Goal: Task Accomplishment & Management: Use online tool/utility

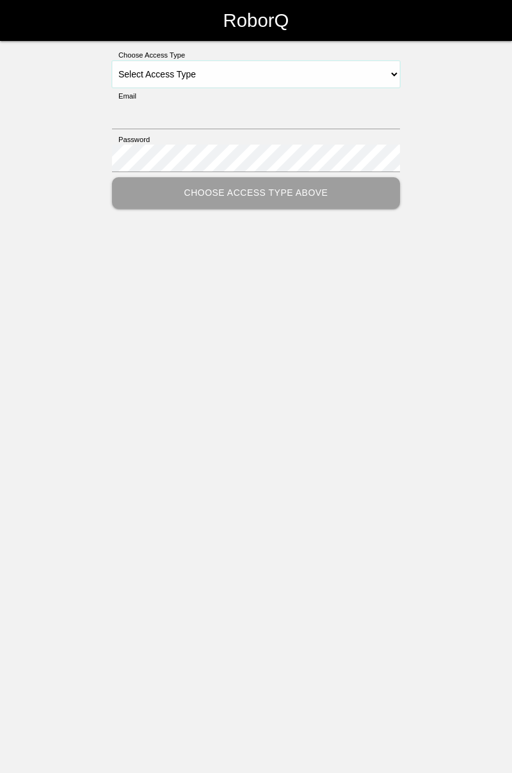
click at [393, 73] on select "Select Access Type Admin Customer Supervisor Worker" at bounding box center [256, 74] width 288 height 27
select select "Worker"
click at [112, 61] on select "Select Access Type Admin Customer Supervisor Worker" at bounding box center [256, 74] width 288 height 27
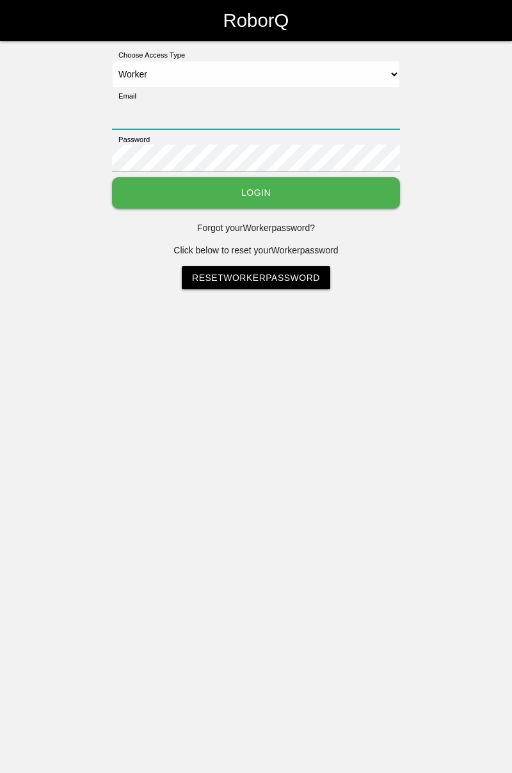
click at [305, 109] on input "Email" at bounding box center [256, 116] width 288 height 28
type input "[PERSON_NAME][EMAIL_ADDRESS][DOMAIN_NAME]"
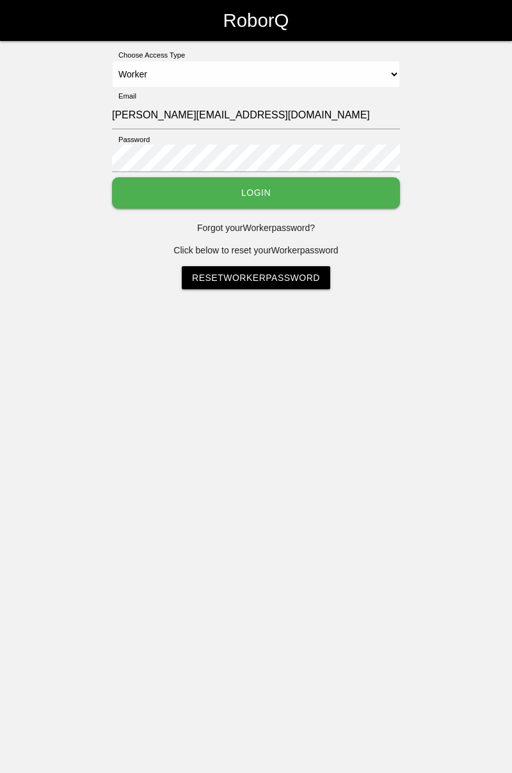
click at [112, 177] on button "Login" at bounding box center [256, 192] width 288 height 31
click at [312, 192] on html "RoborQ Choose Access Type Select Access Type Admin Customer Supervisor Worker E…" at bounding box center [256, 176] width 512 height 353
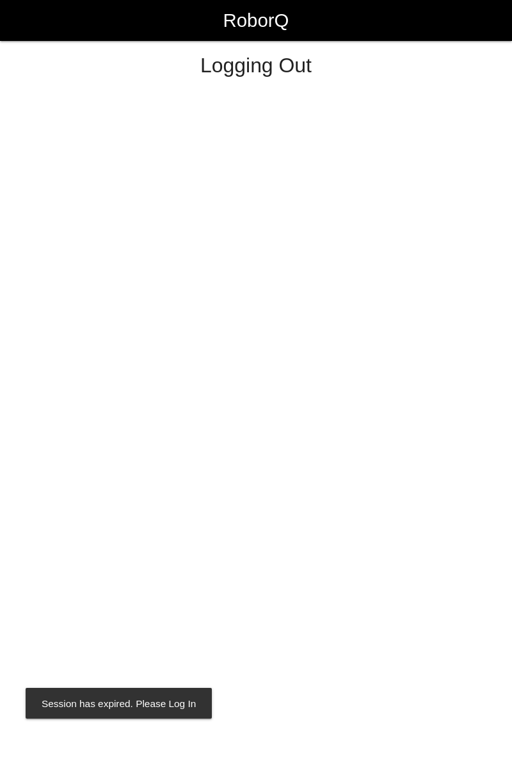
select select "Worker"
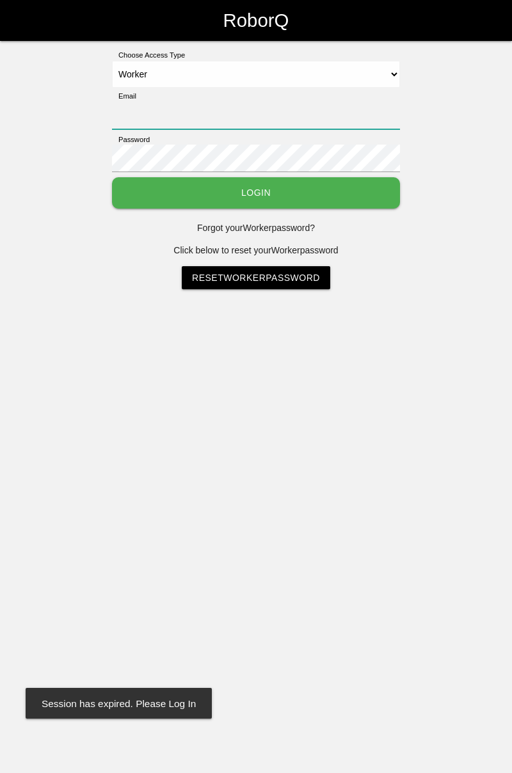
click at [333, 109] on input "Email" at bounding box center [256, 116] width 288 height 28
type input "[PERSON_NAME][EMAIL_ADDRESS][DOMAIN_NAME]"
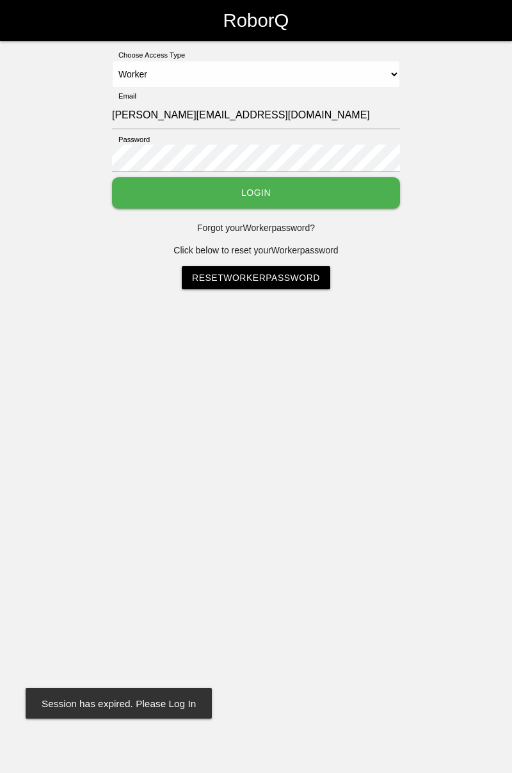
click at [112, 177] on button "Login" at bounding box center [256, 192] width 288 height 31
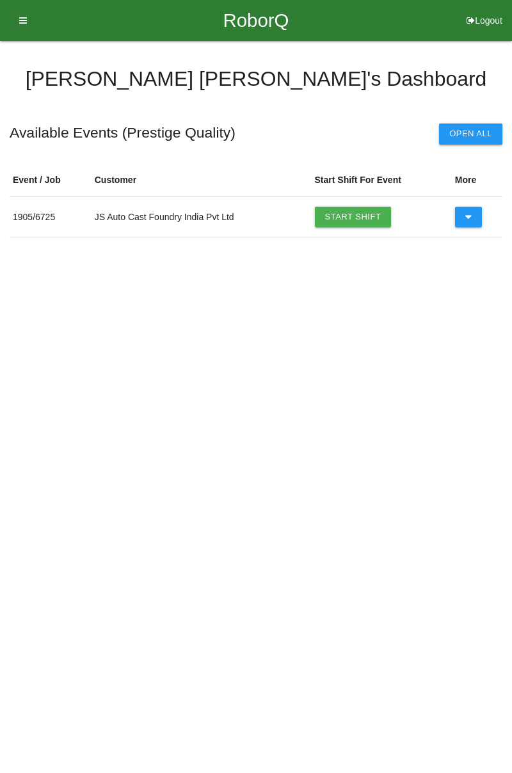
click at [361, 216] on link "Start Shift" at bounding box center [353, 217] width 77 height 20
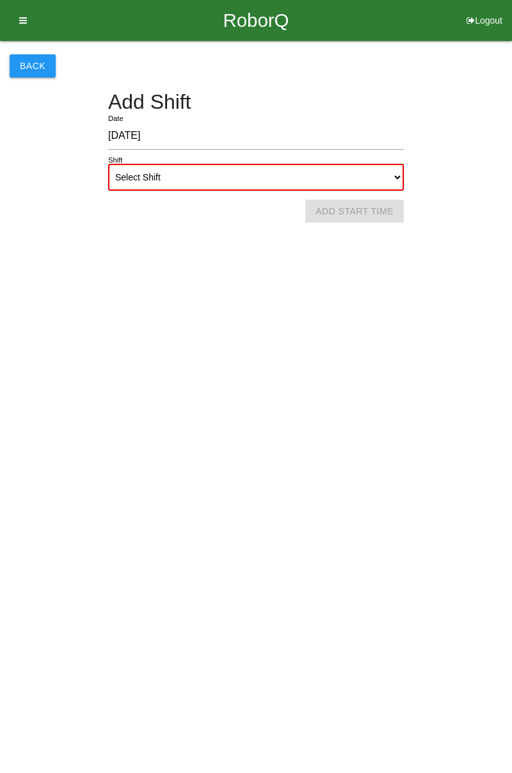
click at [398, 176] on select "Select Shift 1st Shift 2nd Shift 3rd Shift 4th Shift" at bounding box center [256, 177] width 296 height 27
select select "1"
click at [108, 164] on select "Select Shift 1st Shift 2nd Shift 3rd Shift 4th Shift" at bounding box center [256, 177] width 296 height 27
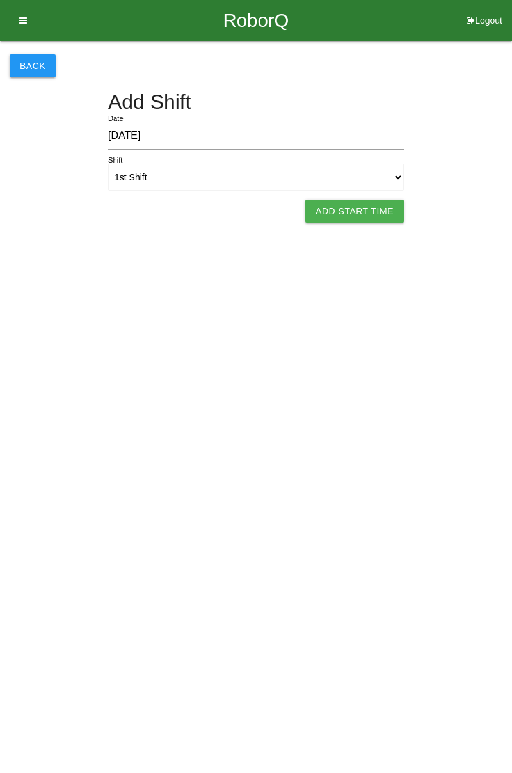
click at [370, 212] on button "Add Start Time" at bounding box center [354, 211] width 99 height 23
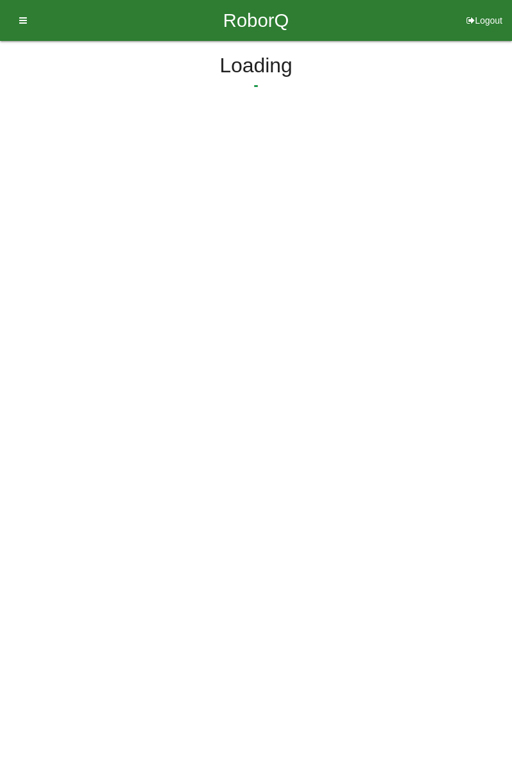
select select "7"
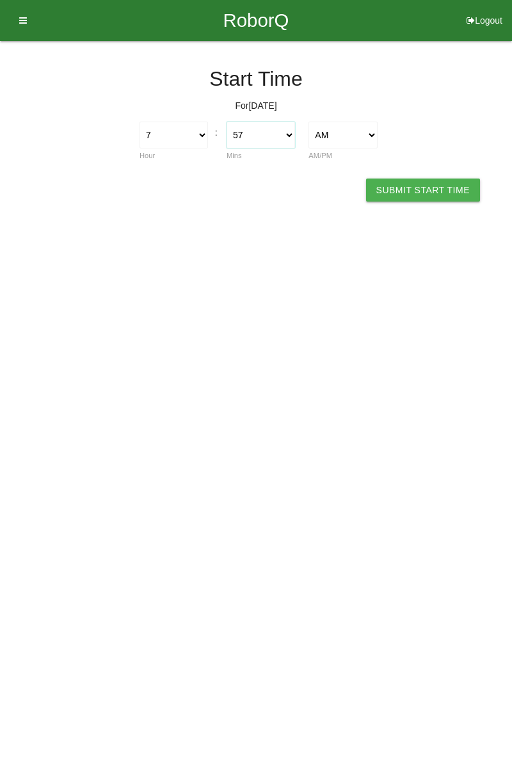
click at [290, 134] on select "00 01 02 03 04 05 06 07 08 09 10 11 12 13 14 15 16 17 18 19 20 21 22 23 24 25 2…" at bounding box center [260, 135] width 68 height 27
select select "0"
click at [226, 122] on select "00 01 02 03 04 05 06 07 08 09 10 11 12 13 14 15 16 17 18 19 20 21 22 23 24 25 2…" at bounding box center [260, 135] width 68 height 27
click at [431, 186] on button "Submit Start Time" at bounding box center [423, 190] width 114 height 23
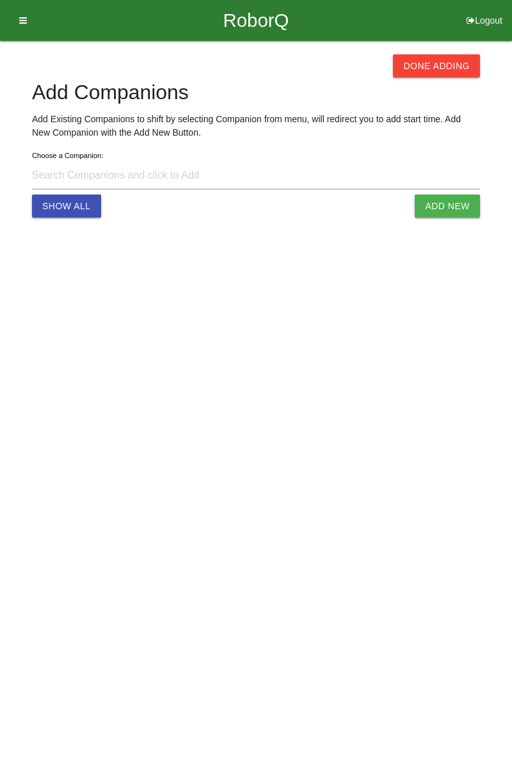
click at [442, 64] on button "Done Adding" at bounding box center [436, 65] width 87 height 23
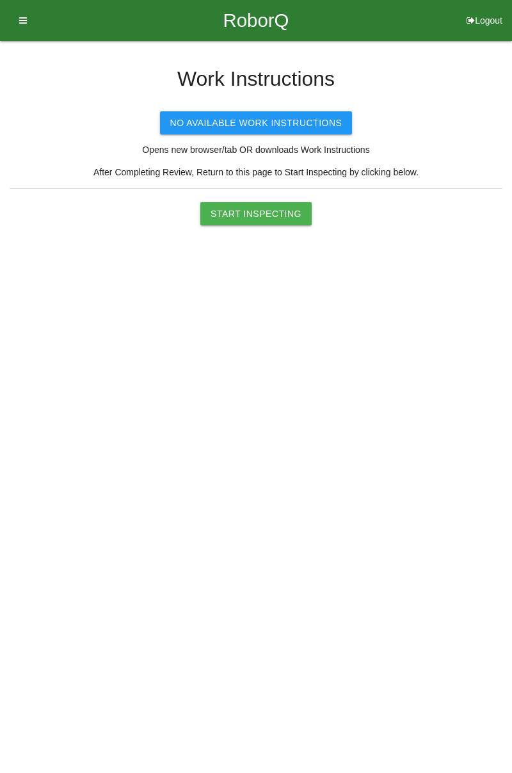
click at [275, 210] on button "Start Inspecting" at bounding box center [255, 213] width 111 height 23
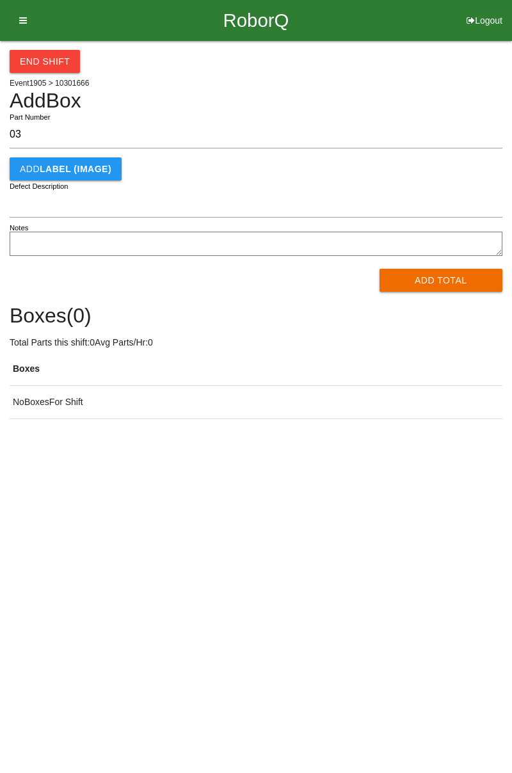
type input "0"
type input "10301666"
click at [431, 271] on button "Add Total" at bounding box center [440, 280] width 123 height 23
click at [440, 281] on div "Add Total" at bounding box center [256, 280] width 493 height 23
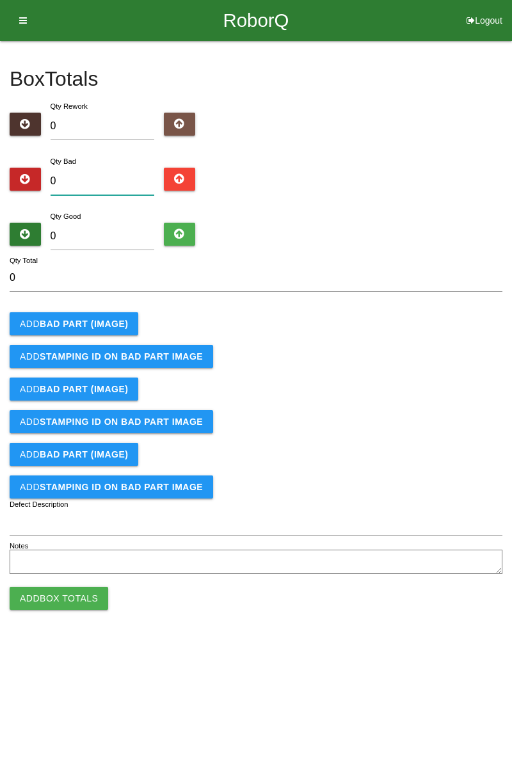
click at [114, 179] on input "0" at bounding box center [103, 182] width 104 height 28
type input "1"
click at [109, 322] on b "BAD PART (IMAGE)" at bounding box center [84, 324] width 88 height 10
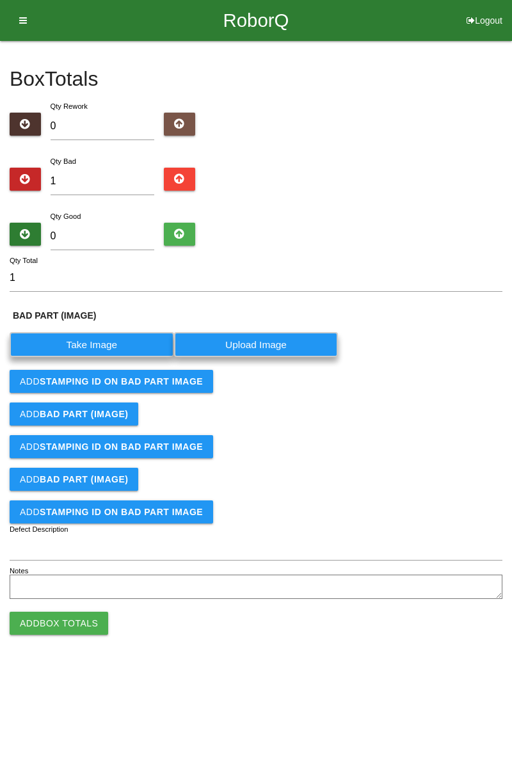
click at [101, 342] on label "Take Image" at bounding box center [92, 344] width 164 height 25
click at [0, 0] on \(IMAGE\) "Take Image" at bounding box center [0, 0] width 0 height 0
click at [454, 576] on textarea "Notes" at bounding box center [256, 587] width 493 height 24
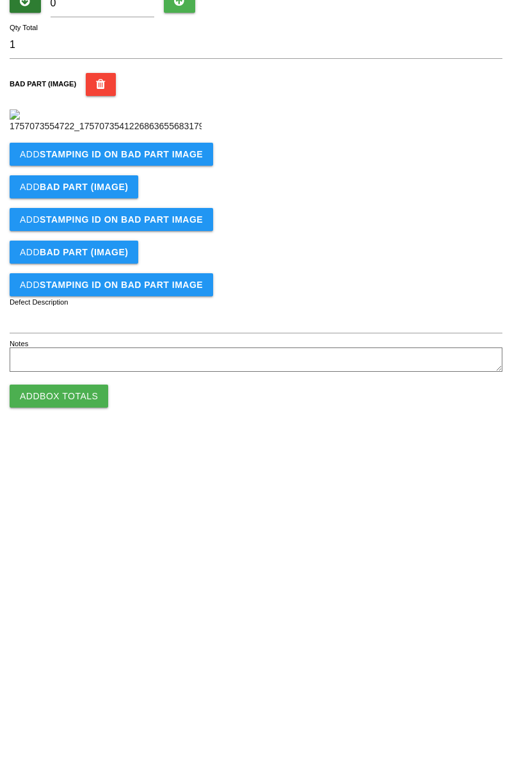
click at [168, 399] on button "Add STAMPING ID on BAD PART Image" at bounding box center [111, 387] width 203 height 23
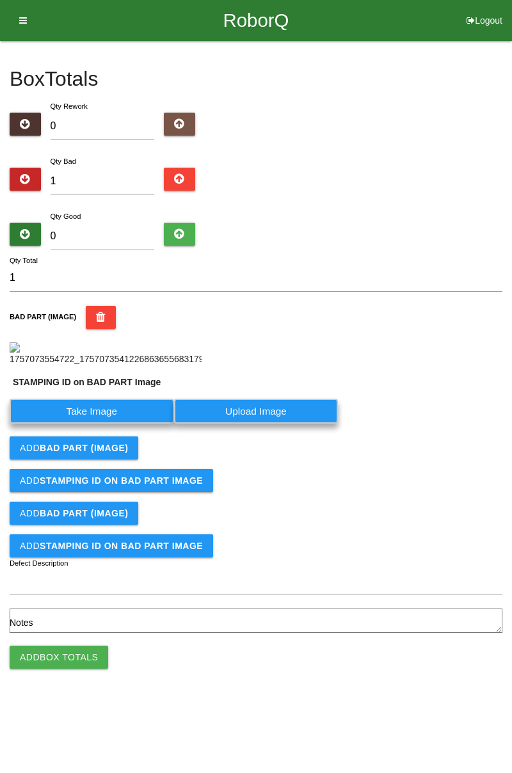
click at [114, 424] on label "Take Image" at bounding box center [92, 411] width 164 height 25
click at [0, 0] on PART "Take Image" at bounding box center [0, 0] width 0 height 0
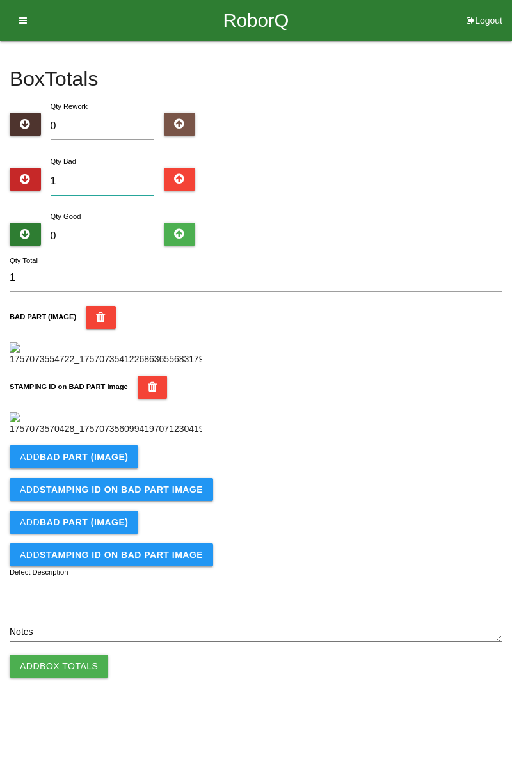
click at [114, 179] on input "1" at bounding box center [103, 182] width 104 height 28
type input "17"
click at [99, 225] on input "0" at bounding box center [103, 237] width 104 height 28
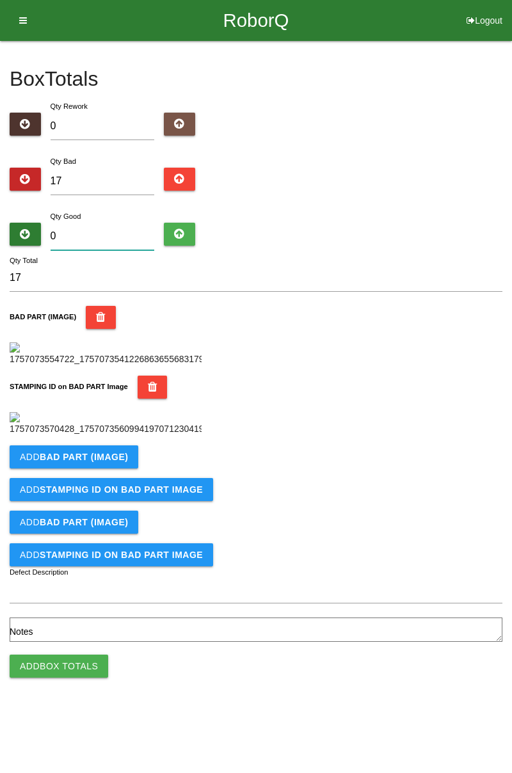
type input "6"
type input "23"
type input "64"
type input "81"
type input "6"
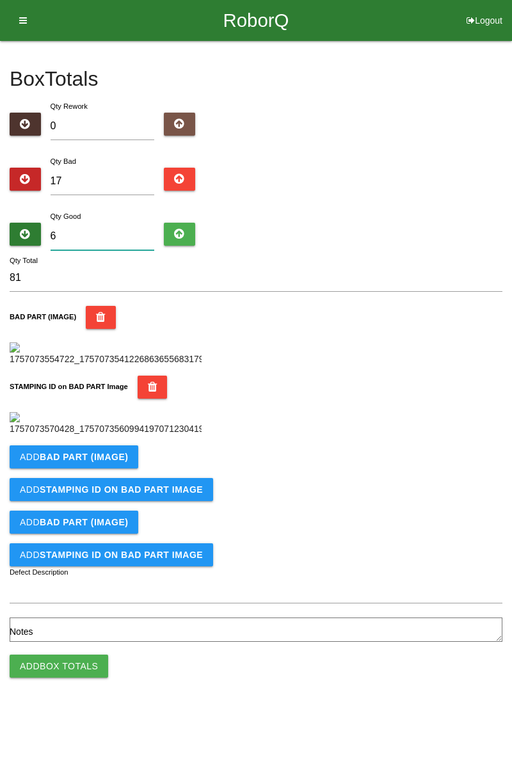
type input "23"
type input "67"
type input "84"
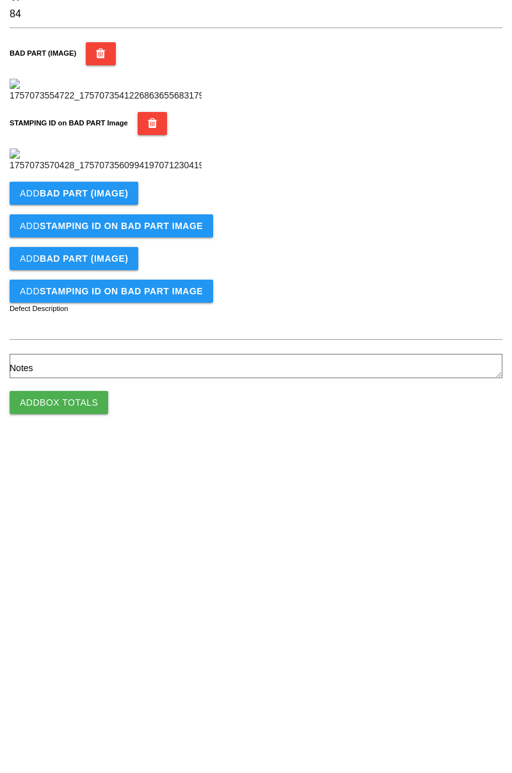
type input "67"
click at [106, 462] on b "BAD PART (IMAGE)" at bounding box center [84, 457] width 88 height 10
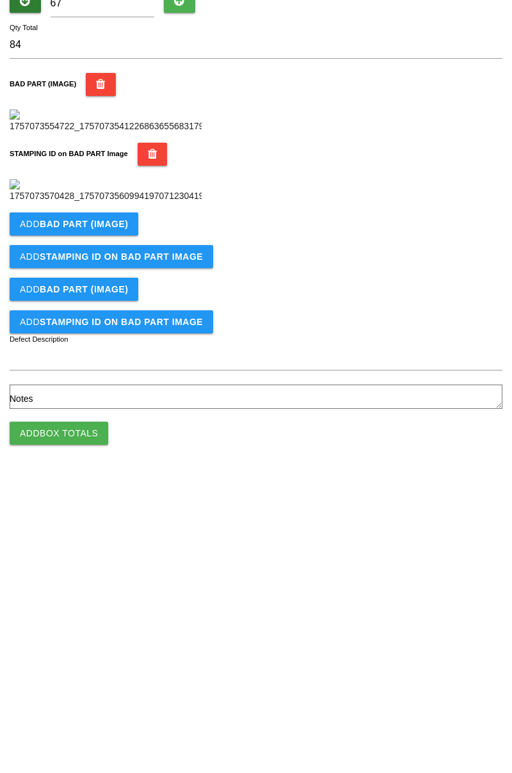
scroll to position [282, 0]
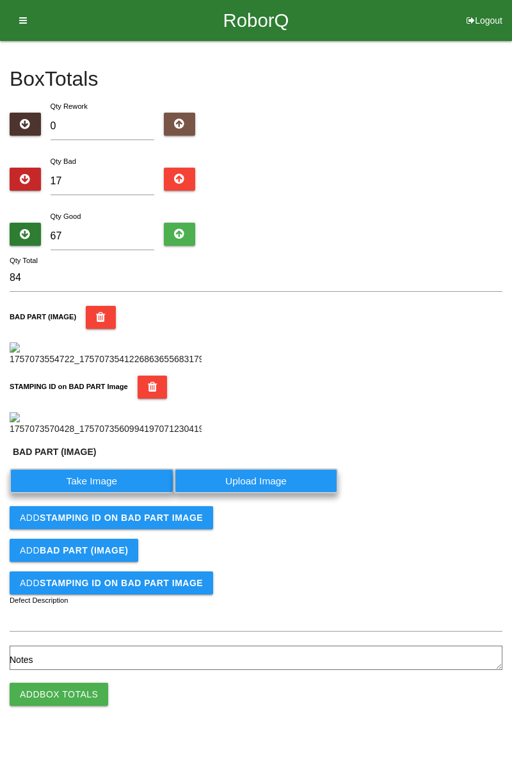
click at [107, 493] on label "Take Image" at bounding box center [92, 480] width 164 height 25
click at [0, 0] on \(IMAGE\) "Take Image" at bounding box center [0, 0] width 0 height 0
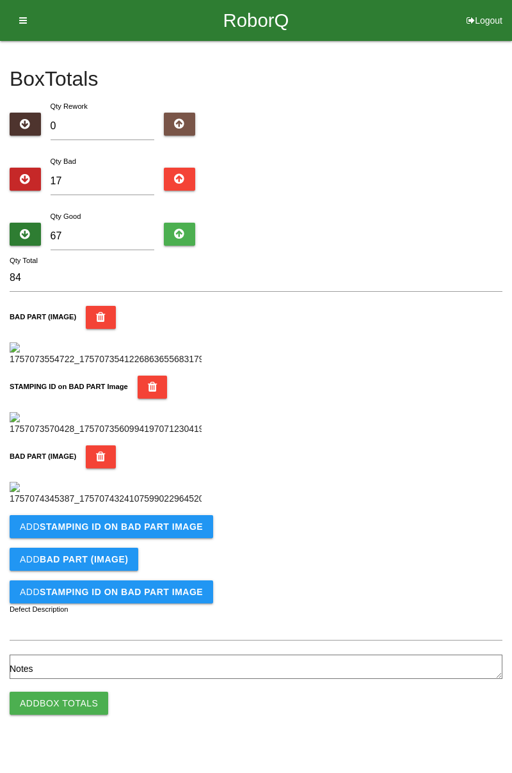
scroll to position [491, 0]
click at [186, 538] on button "Add STAMPING ID on BAD PART Image" at bounding box center [111, 526] width 203 height 23
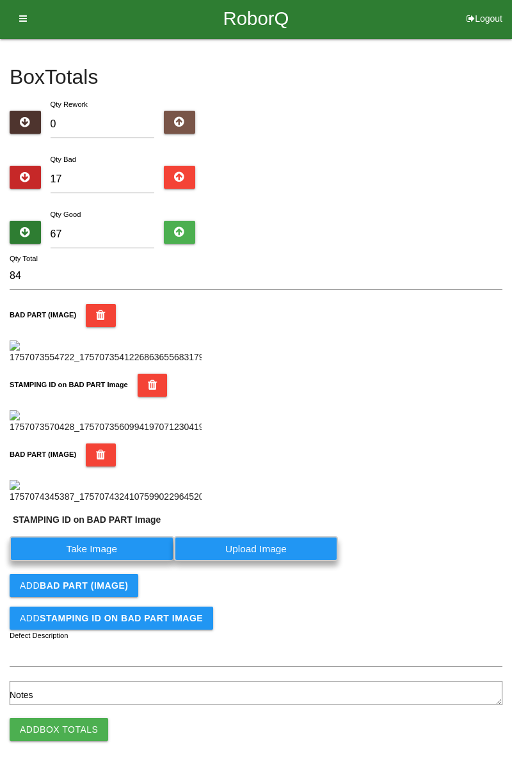
click at [121, 561] on label "Take Image" at bounding box center [92, 548] width 164 height 25
click at [0, 0] on PART "Take Image" at bounding box center [0, 0] width 0 height 0
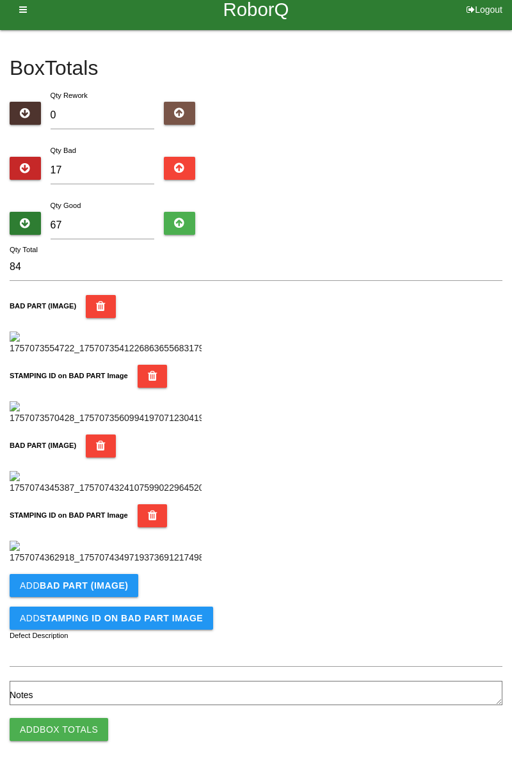
scroll to position [701, 0]
click at [113, 580] on b "BAD PART (IMAGE)" at bounding box center [84, 585] width 88 height 10
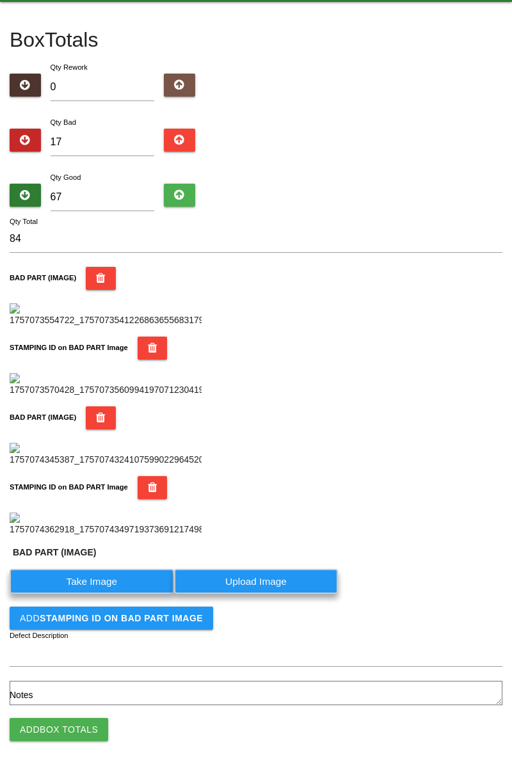
click at [107, 594] on label "Take Image" at bounding box center [92, 581] width 164 height 25
click at [0, 0] on \(IMAGE\) "Take Image" at bounding box center [0, 0] width 0 height 0
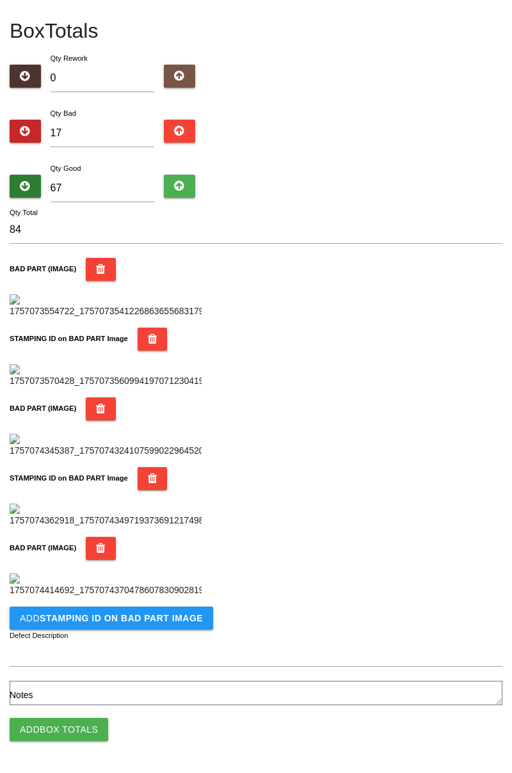
scroll to position [911, 0]
click at [150, 623] on button "Add STAMPING ID on BAD PART Image" at bounding box center [111, 618] width 203 height 23
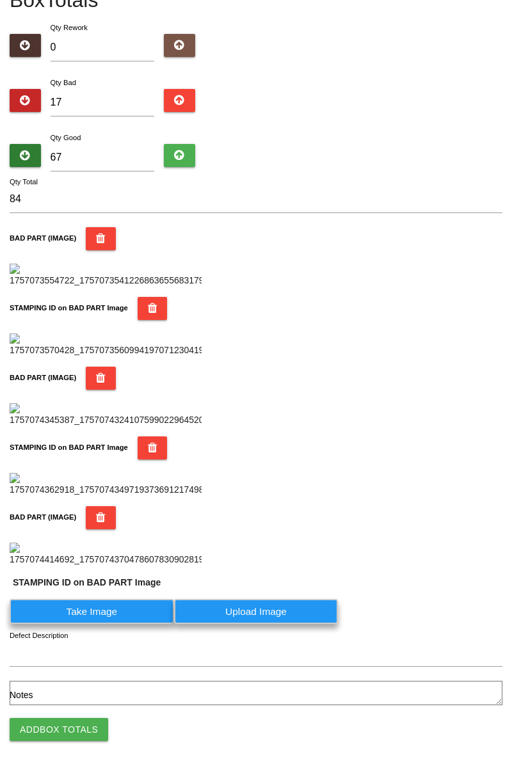
click at [113, 624] on label "Take Image" at bounding box center [92, 611] width 164 height 25
click at [0, 0] on PART "Take Image" at bounding box center [0, 0] width 0 height 0
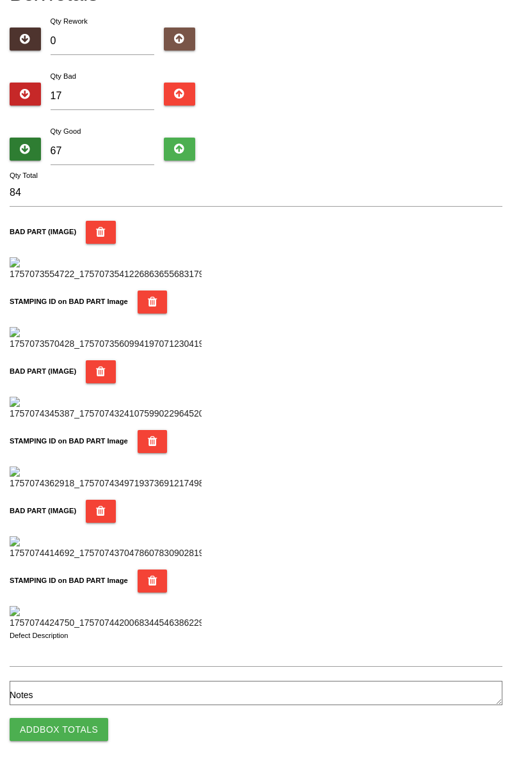
scroll to position [1121, 0]
click at [80, 720] on button "Add Box Totals" at bounding box center [59, 729] width 99 height 23
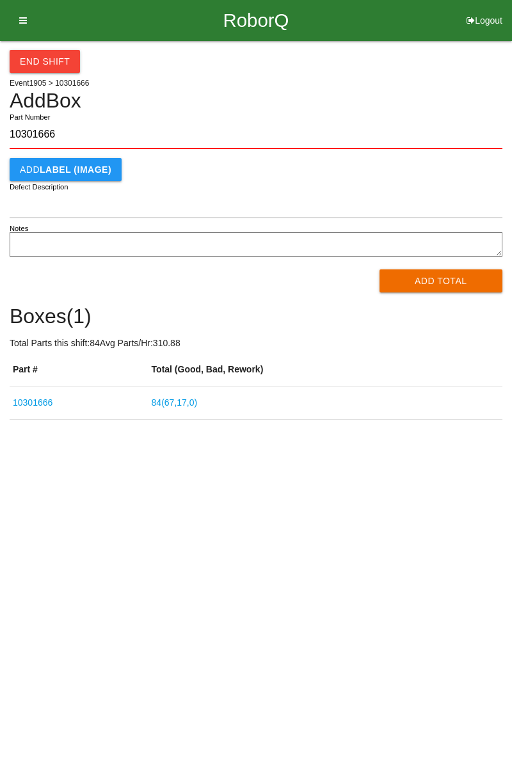
type input "10301666"
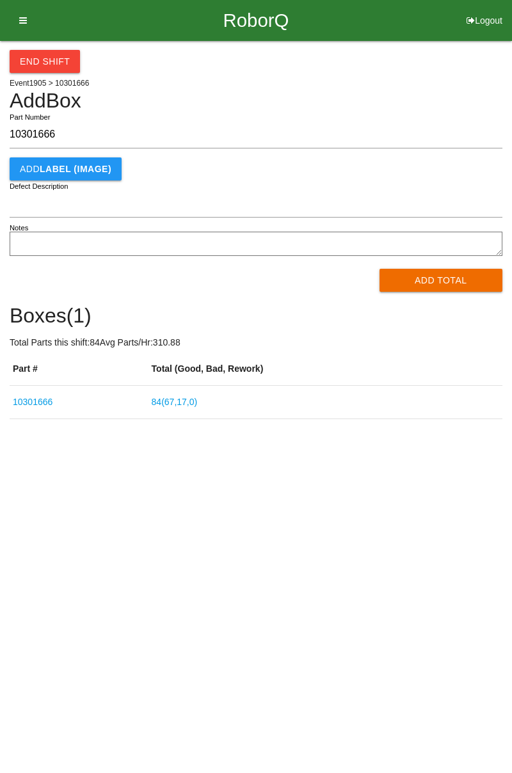
click at [452, 271] on button "Add Total" at bounding box center [440, 280] width 123 height 23
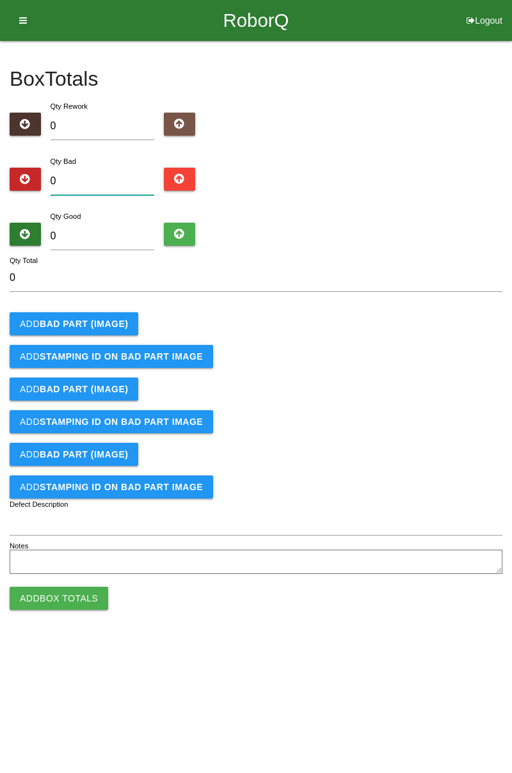
click at [114, 170] on input "0" at bounding box center [103, 182] width 104 height 28
type input "1"
click at [115, 315] on button "Add BAD PART (IMAGE)" at bounding box center [74, 323] width 129 height 23
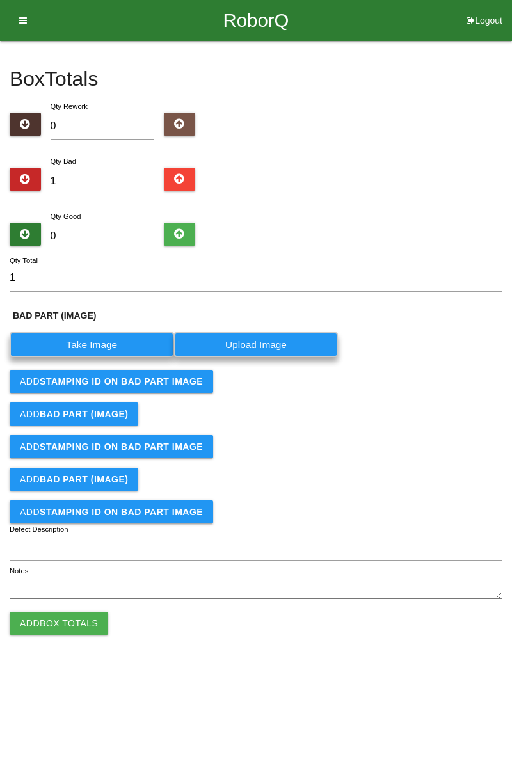
click at [93, 344] on label "Take Image" at bounding box center [92, 344] width 164 height 25
click at [0, 0] on \(IMAGE\) "Take Image" at bounding box center [0, 0] width 0 height 0
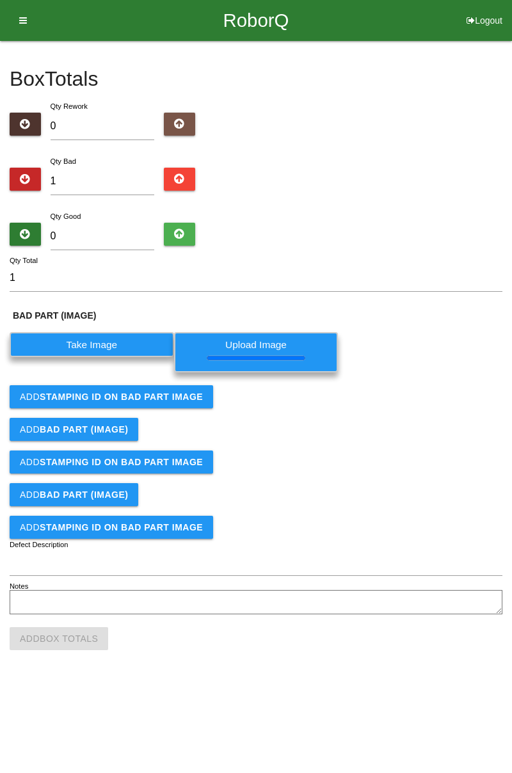
click at [163, 393] on b "STAMPING ID on BAD PART Image" at bounding box center [121, 397] width 163 height 10
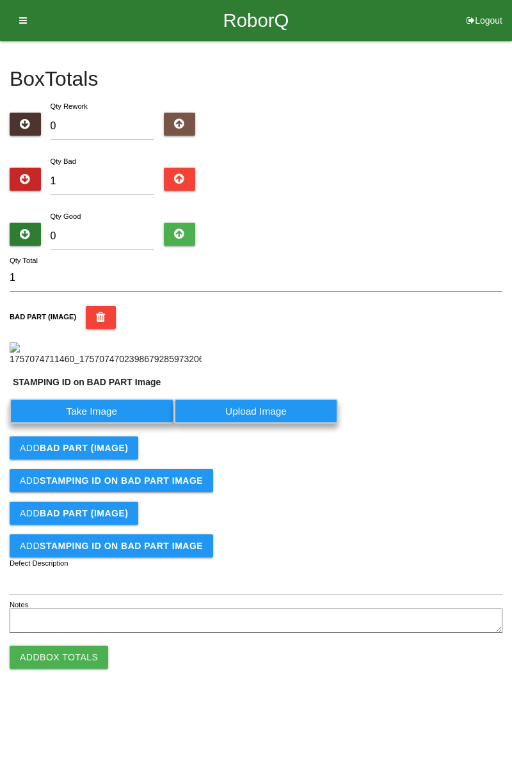
click at [133, 424] on label "Take Image" at bounding box center [92, 411] width 164 height 25
click at [0, 0] on PART "Take Image" at bounding box center [0, 0] width 0 height 0
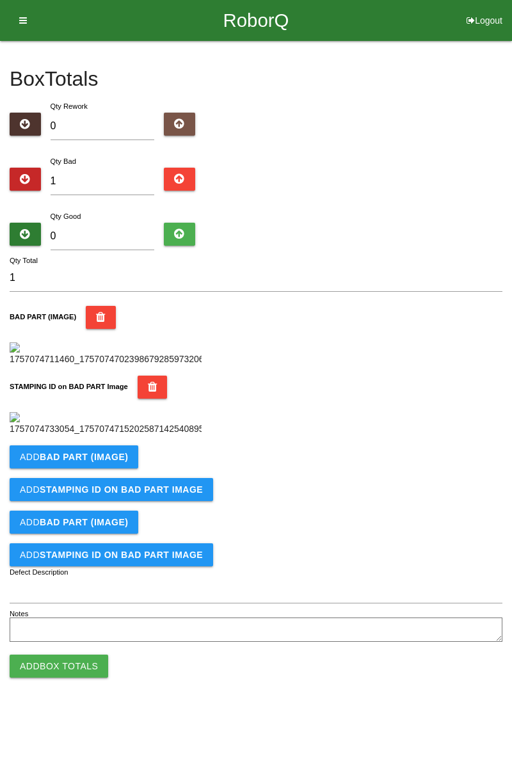
scroll to position [129, 0]
click at [92, 168] on input "1" at bounding box center [103, 182] width 104 height 28
type input "14"
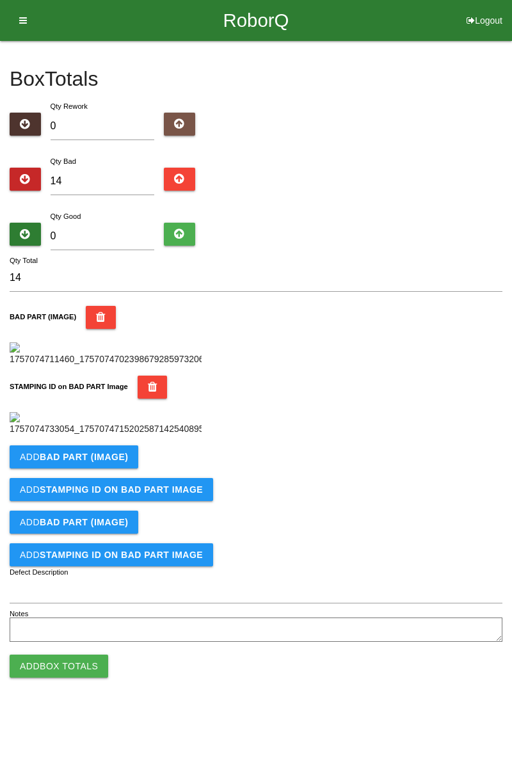
click at [113, 462] on b "BAD PART (IMAGE)" at bounding box center [84, 457] width 88 height 10
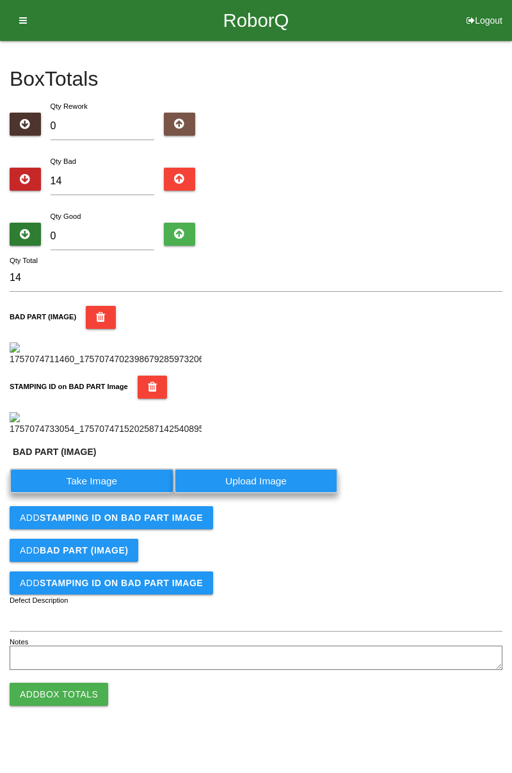
click at [110, 493] on label "Take Image" at bounding box center [92, 480] width 164 height 25
click at [0, 0] on \(IMAGE\) "Take Image" at bounding box center [0, 0] width 0 height 0
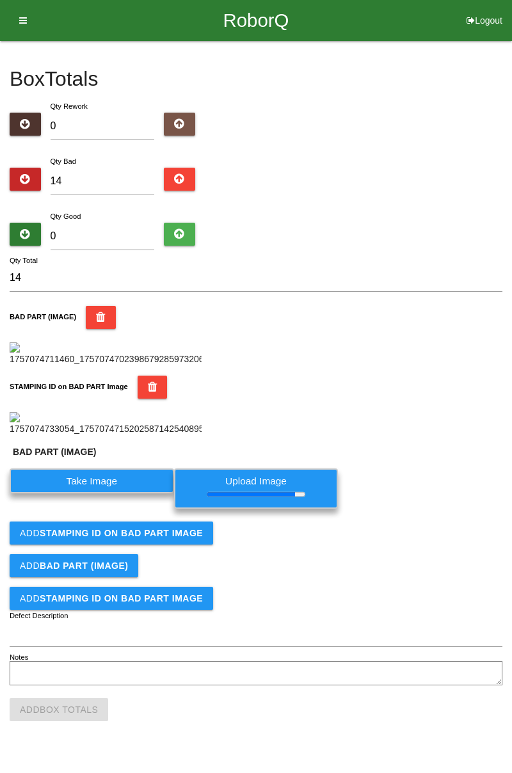
click at [427, 436] on div "STAMPING ID on BAD PART Image" at bounding box center [256, 406] width 493 height 60
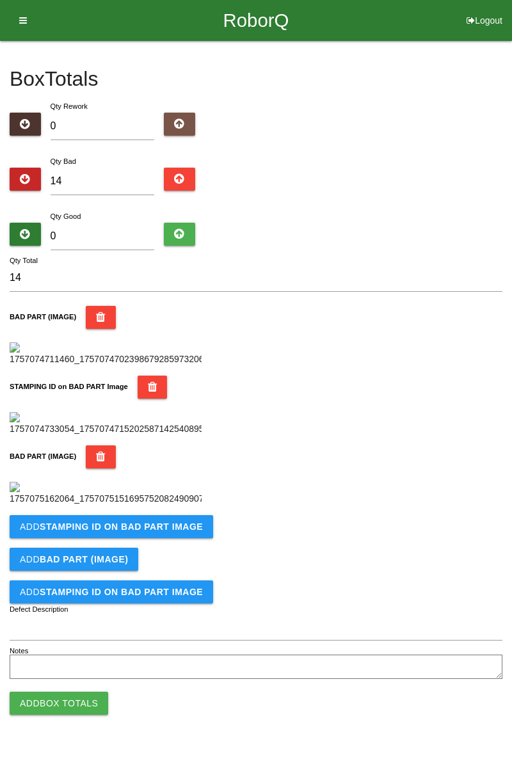
scroll to position [491, 0]
click at [168, 538] on button "Add STAMPING ID on BAD PART Image" at bounding box center [111, 526] width 203 height 23
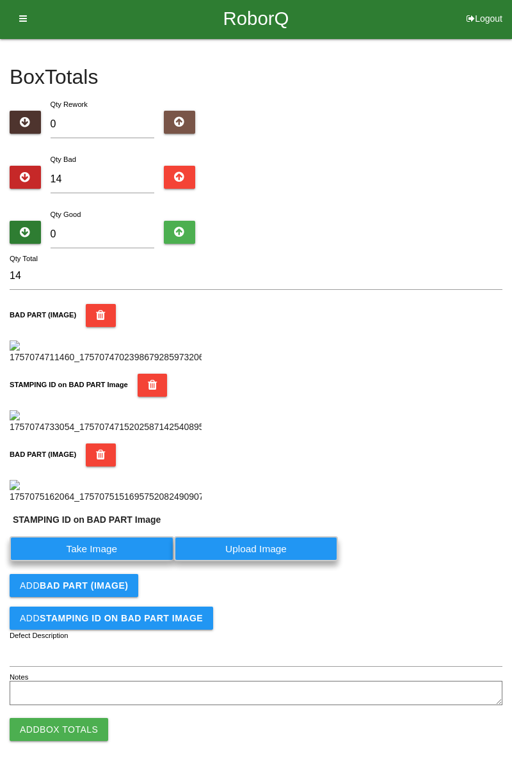
click at [130, 561] on label "Take Image" at bounding box center [92, 548] width 164 height 25
click at [0, 0] on PART "Take Image" at bounding box center [0, 0] width 0 height 0
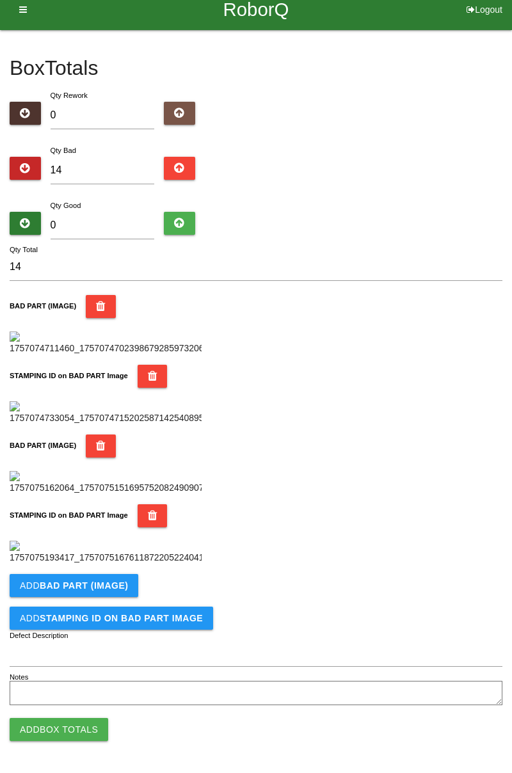
scroll to position [701, 0]
click at [119, 587] on b "BAD PART (IMAGE)" at bounding box center [84, 585] width 88 height 10
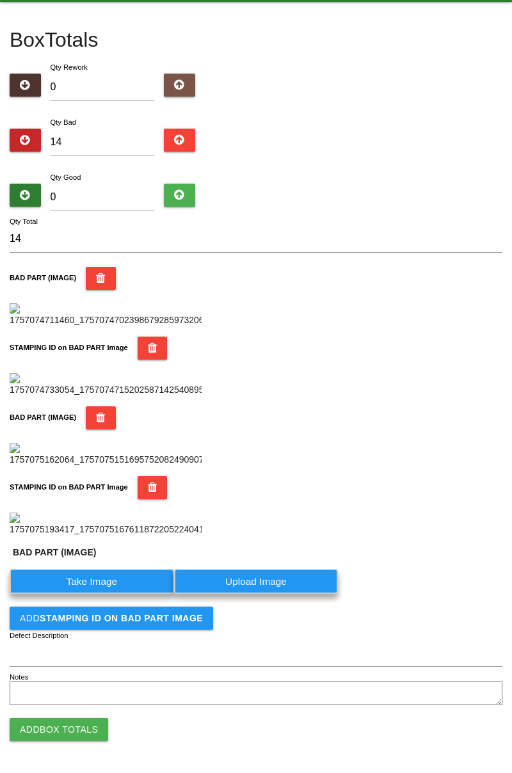
click at [113, 594] on label "Take Image" at bounding box center [92, 581] width 164 height 25
click at [0, 0] on \(IMAGE\) "Take Image" at bounding box center [0, 0] width 0 height 0
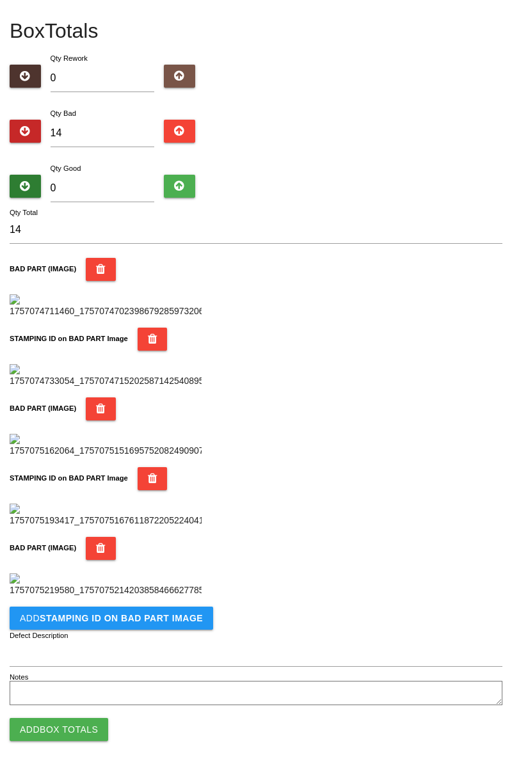
scroll to position [911, 0]
click at [166, 621] on b "STAMPING ID on BAD PART Image" at bounding box center [121, 618] width 163 height 10
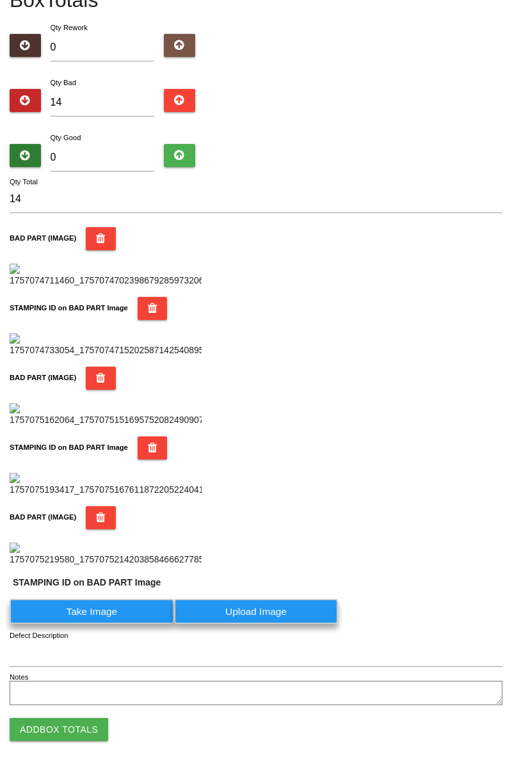
click at [121, 624] on label "Take Image" at bounding box center [92, 611] width 164 height 25
click at [0, 0] on PART "Take Image" at bounding box center [0, 0] width 0 height 0
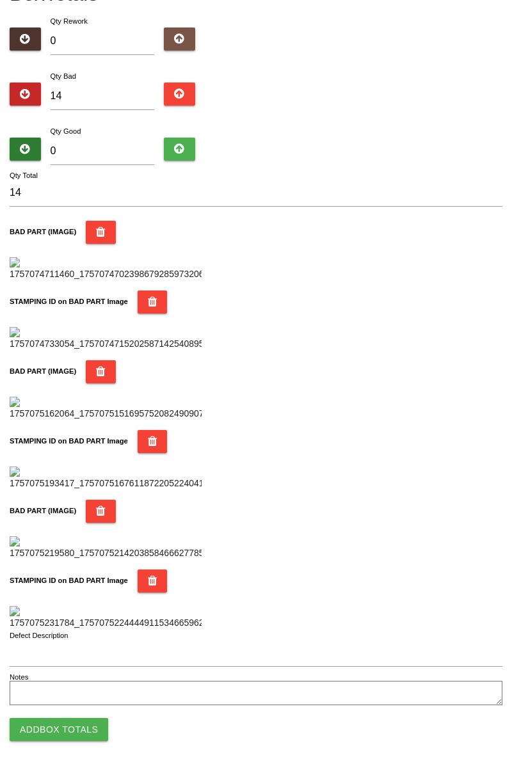
scroll to position [1121, 0]
click at [95, 729] on button "Add Box Totals" at bounding box center [59, 729] width 99 height 23
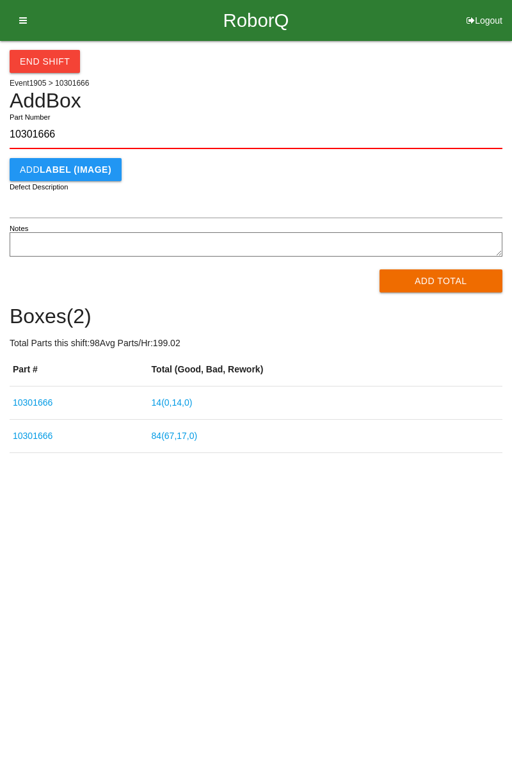
type input "10301666"
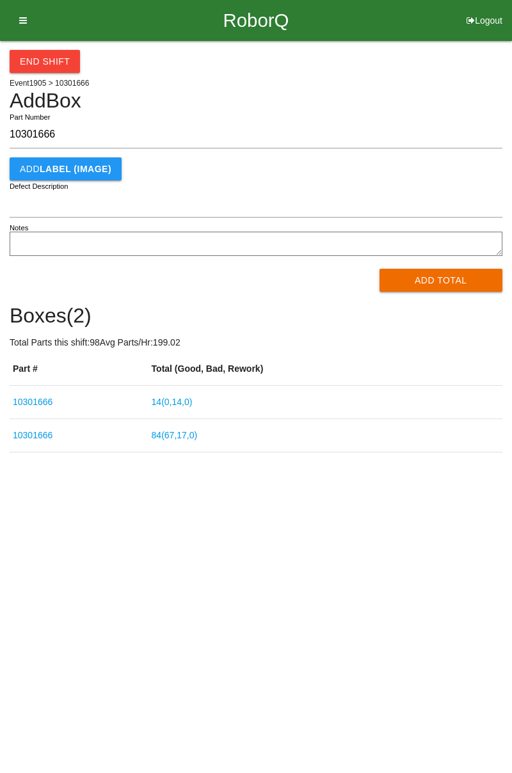
click at [180, 404] on link "14 ( 0 , 14 , 0 )" at bounding box center [172, 402] width 41 height 10
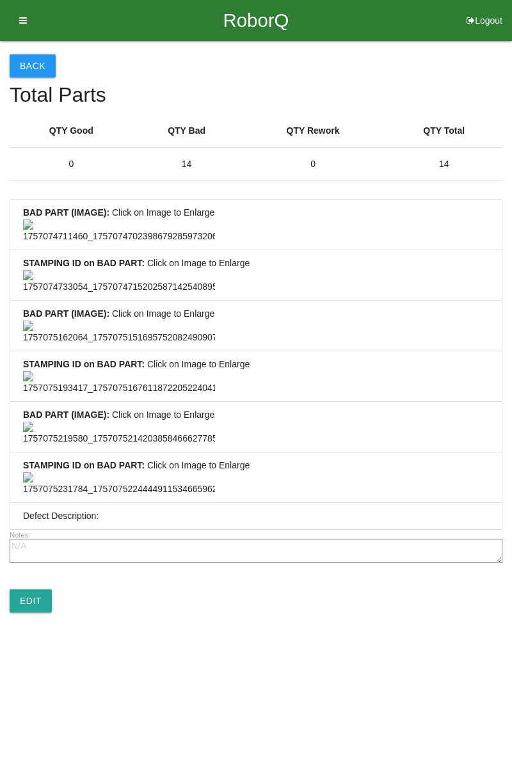
scroll to position [928, 0]
click at [38, 612] on link "Edit" at bounding box center [31, 600] width 42 height 23
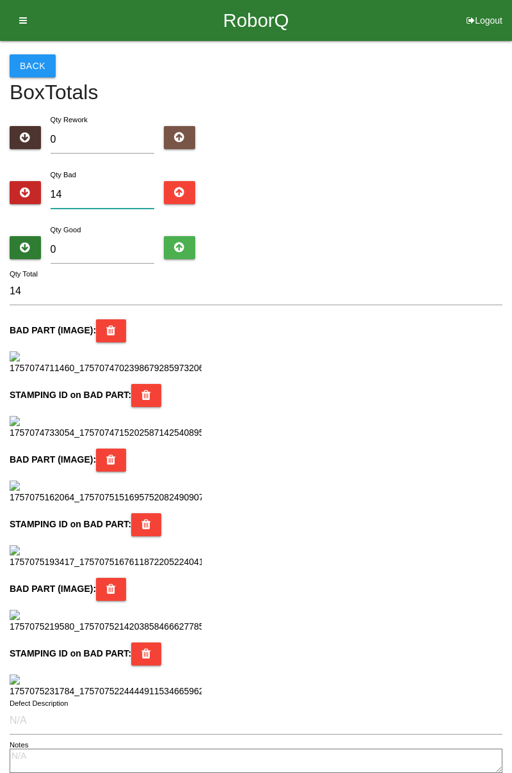
click at [96, 191] on input "14" at bounding box center [103, 195] width 104 height 28
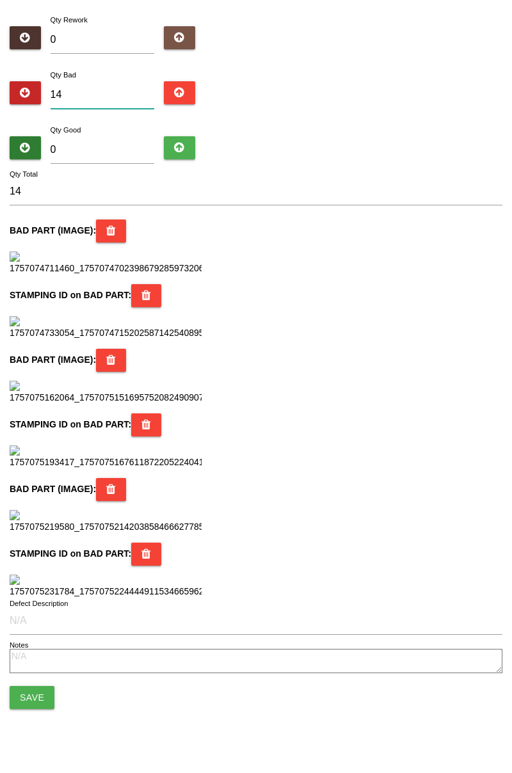
scroll to position [196, 0]
click at [113, 219] on button at bounding box center [111, 230] width 30 height 23
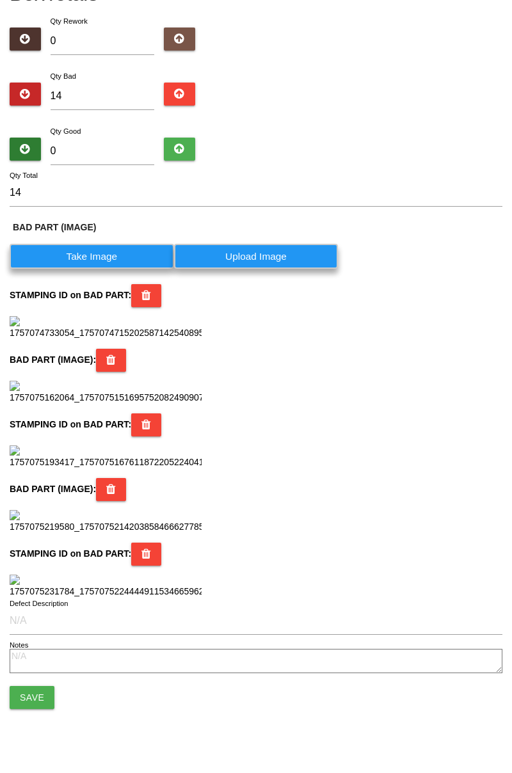
click at [152, 284] on button at bounding box center [146, 295] width 30 height 23
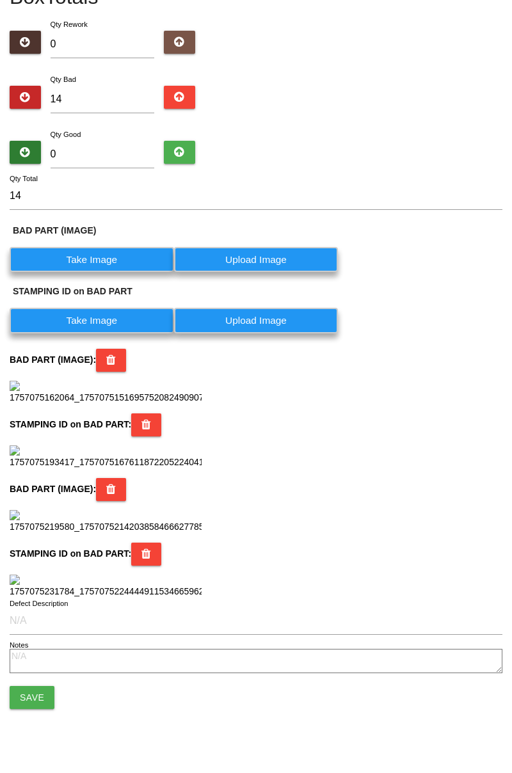
click at [123, 247] on label "Take Image" at bounding box center [92, 259] width 164 height 25
click at [0, 0] on \(IMAGE\) "Take Image" at bounding box center [0, 0] width 0 height 0
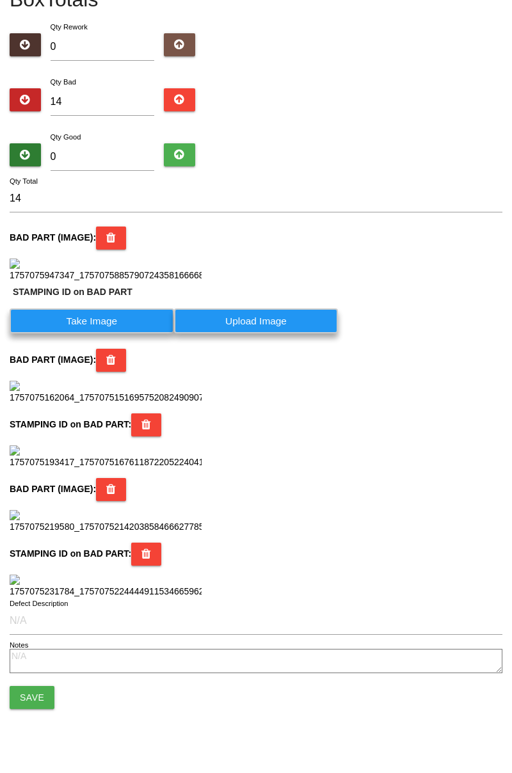
click at [142, 333] on label "Take Image" at bounding box center [92, 320] width 164 height 25
click at [0, 0] on PART "Take Image" at bounding box center [0, 0] width 0 height 0
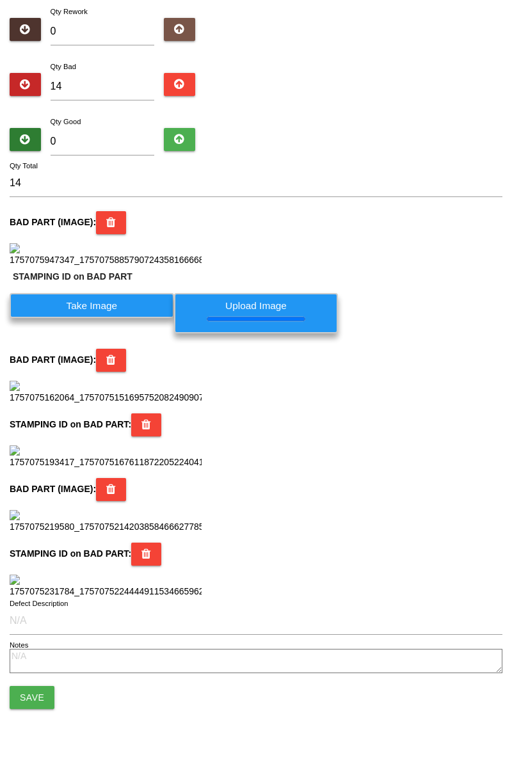
scroll to position [0, 0]
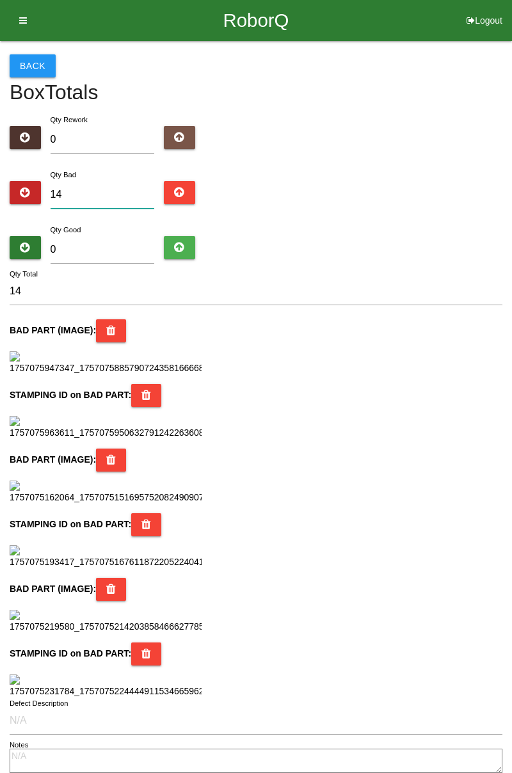
click at [109, 197] on input "14" at bounding box center [103, 195] width 104 height 28
type input "1"
type input "15"
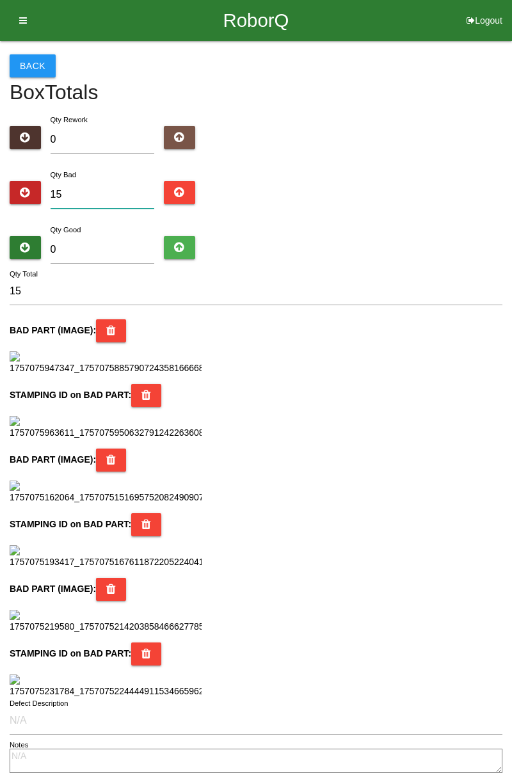
click at [105, 189] on input "15" at bounding box center [103, 195] width 104 height 28
type input "1"
type input "16"
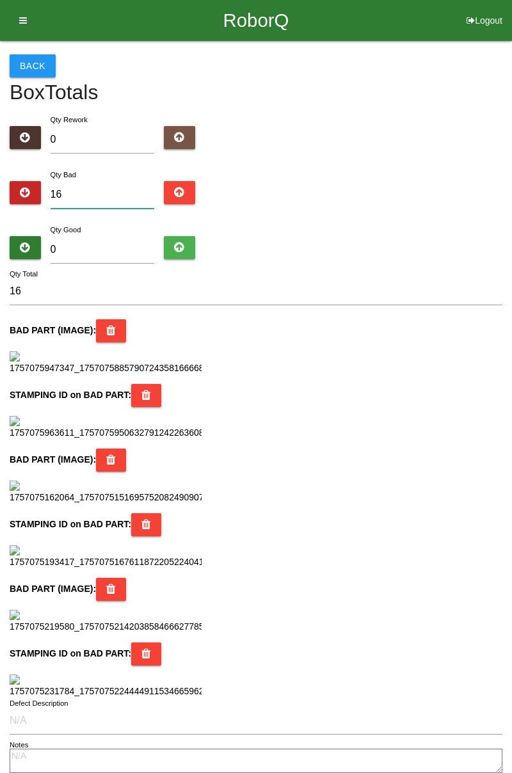
type input "1"
type input "17"
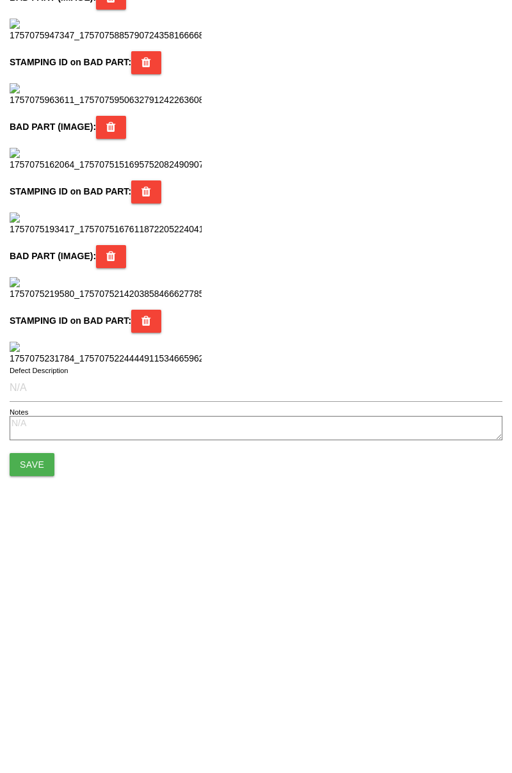
scroll to position [369, 0]
click at [106, 349] on icon at bounding box center [111, 360] width 10 height 23
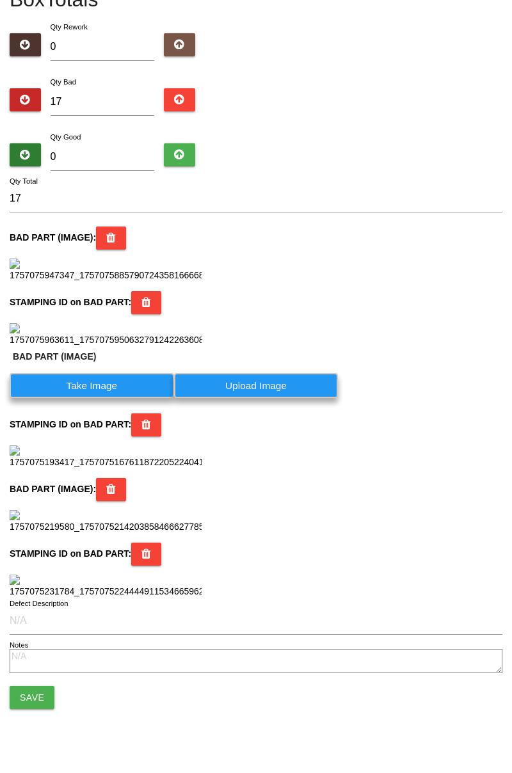
scroll to position [504, 0]
click at [150, 413] on button at bounding box center [146, 424] width 30 height 23
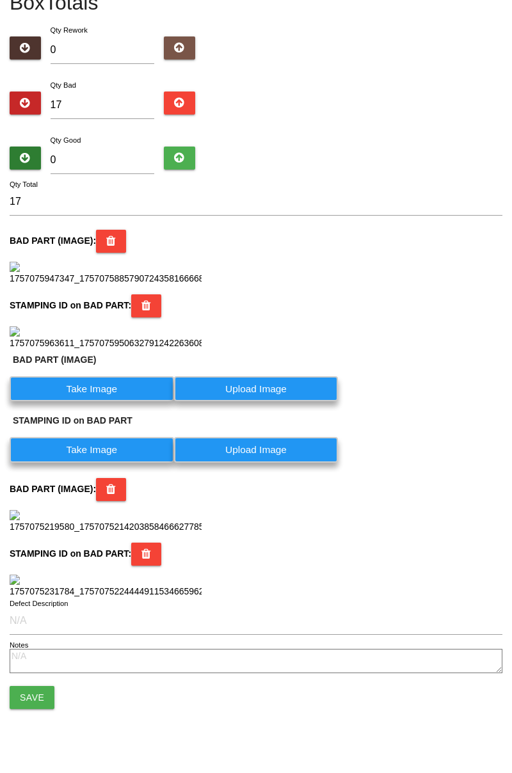
scroll to position [394, 0]
click at [119, 401] on label "Take Image" at bounding box center [92, 388] width 164 height 25
click at [0, 0] on \(IMAGE\) "Take Image" at bounding box center [0, 0] width 0 height 0
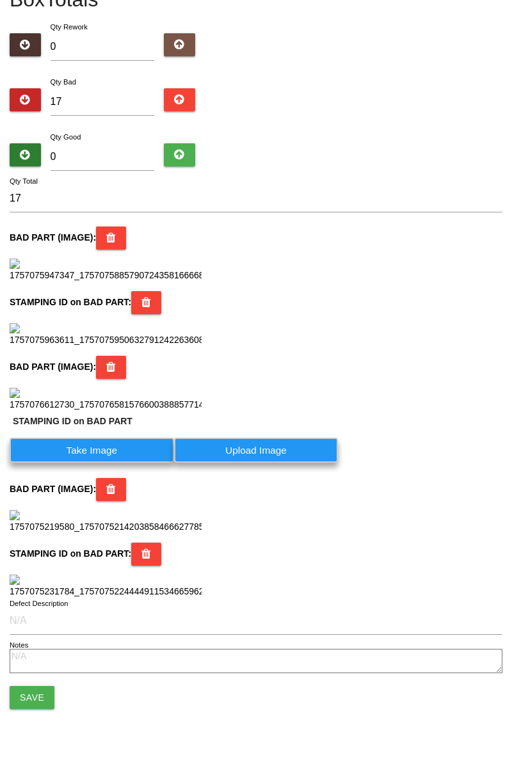
click at [131, 463] on label "Take Image" at bounding box center [92, 450] width 164 height 25
click at [0, 0] on PART "Take Image" at bounding box center [0, 0] width 0 height 0
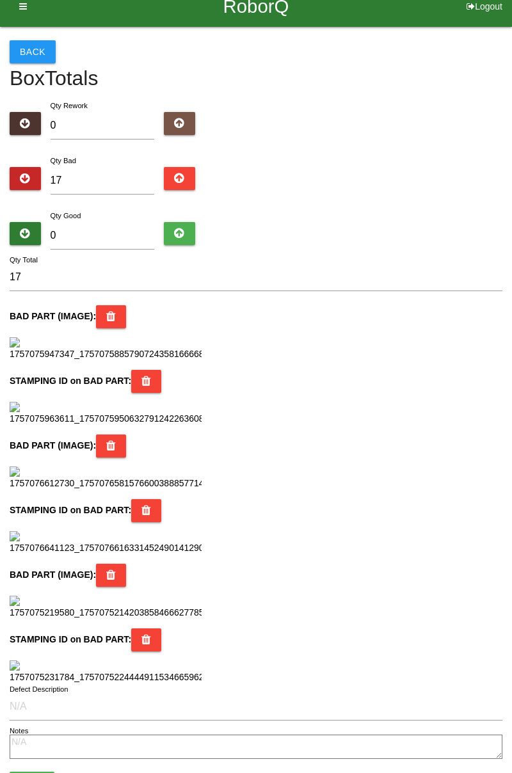
scroll to position [14, 0]
click at [90, 233] on input "0" at bounding box center [103, 236] width 104 height 28
type input "6"
type input "23"
type input "67"
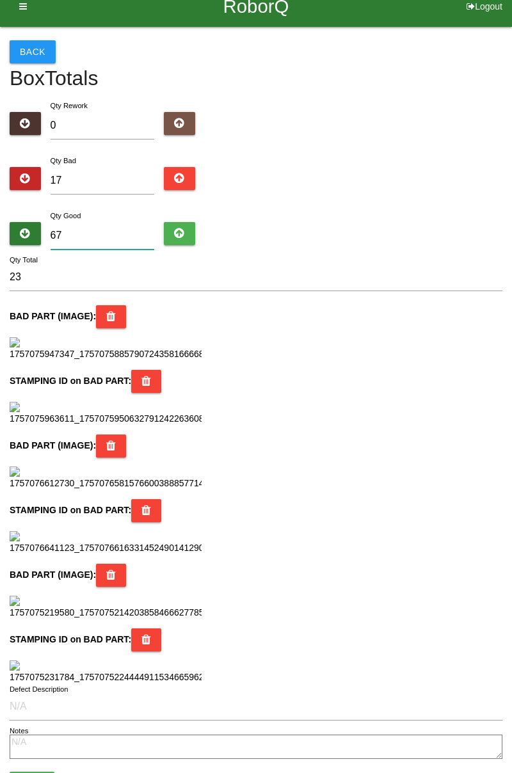
type input "84"
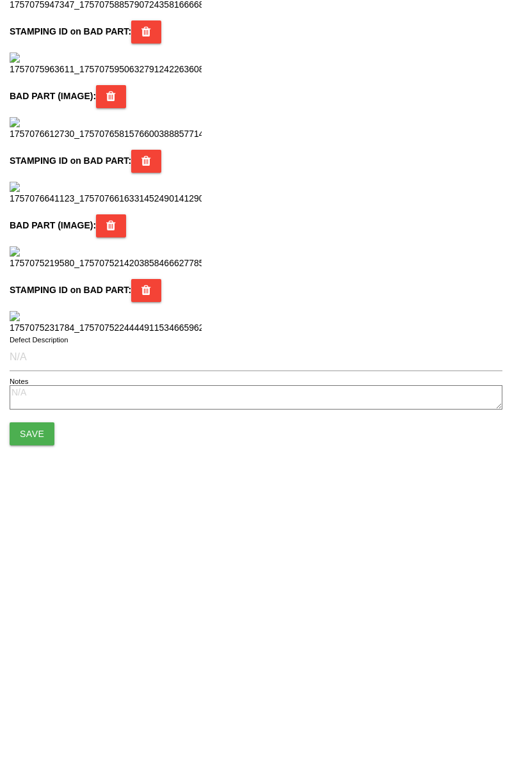
scroll to position [1136, 0]
type input "67"
click at [38, 699] on button "Save" at bounding box center [32, 697] width 45 height 23
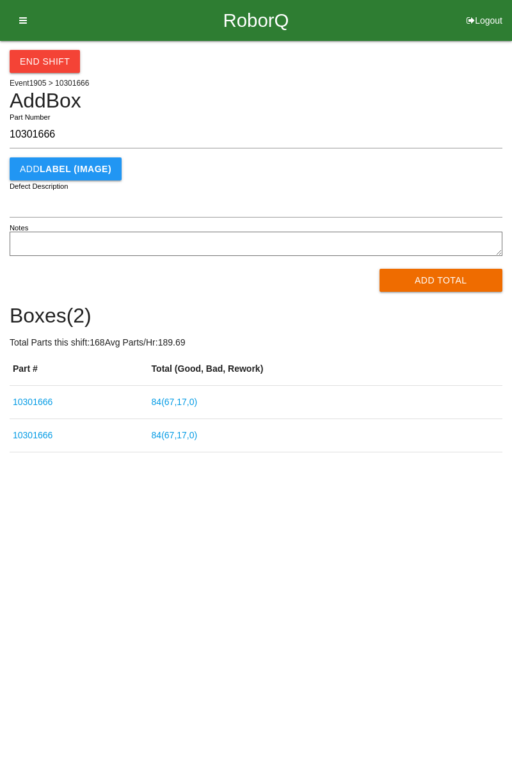
type input "10301666"
click at [433, 280] on button "Add Total" at bounding box center [440, 280] width 123 height 23
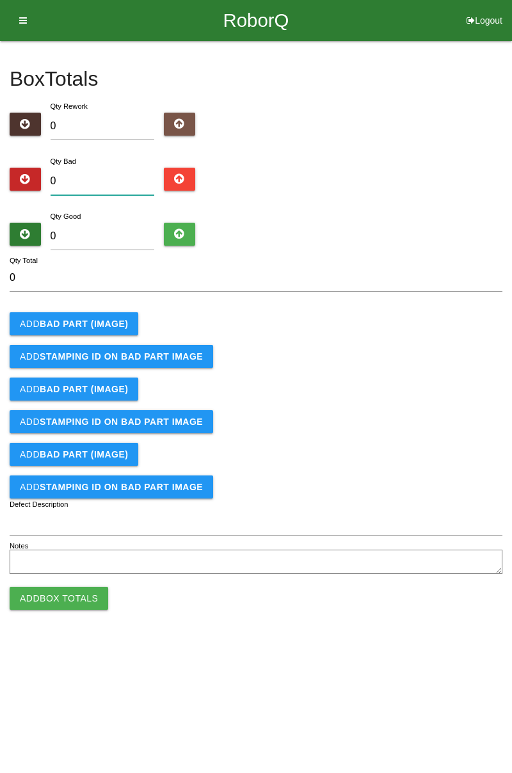
click at [116, 180] on input "0" at bounding box center [103, 182] width 104 height 28
type input "3"
click at [104, 313] on button "Add BAD PART (IMAGE)" at bounding box center [74, 323] width 129 height 23
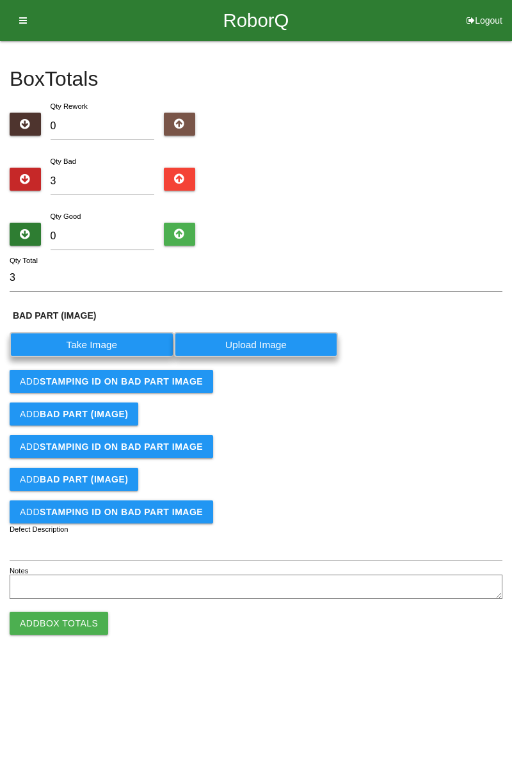
click at [84, 344] on label "Take Image" at bounding box center [92, 344] width 164 height 25
click at [0, 0] on \(IMAGE\) "Take Image" at bounding box center [0, 0] width 0 height 0
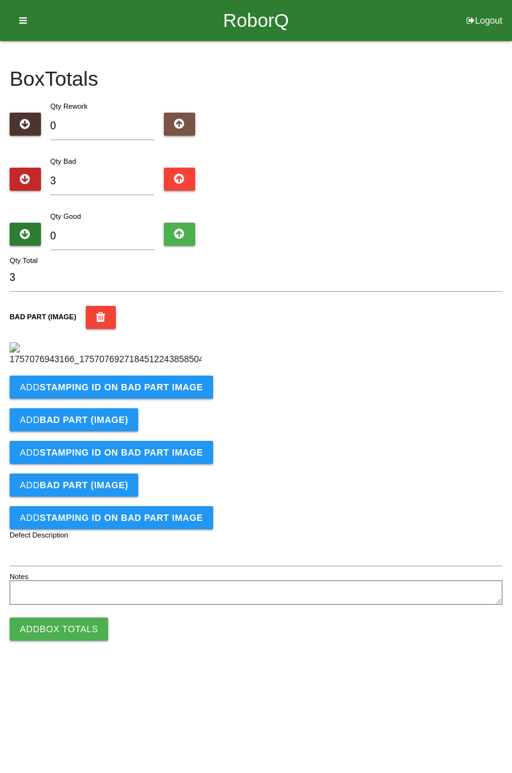
click at [139, 399] on button "Add STAMPING ID on BAD PART Image" at bounding box center [111, 387] width 203 height 23
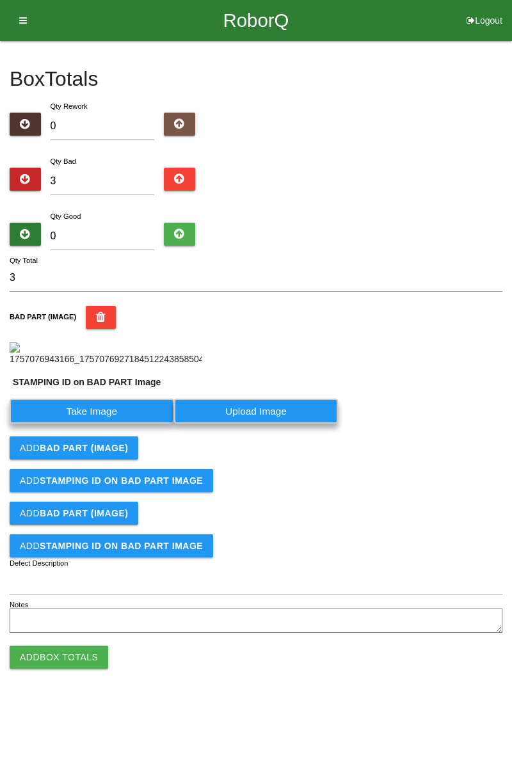
click at [107, 424] on label "Take Image" at bounding box center [92, 411] width 164 height 25
click at [0, 0] on PART "Take Image" at bounding box center [0, 0] width 0 height 0
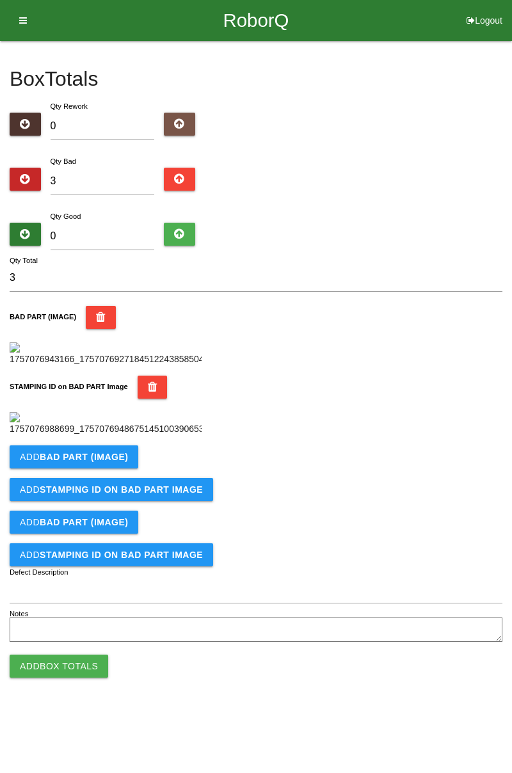
scroll to position [282, 0]
click at [116, 468] on button "Add BAD PART (IMAGE)" at bounding box center [74, 456] width 129 height 23
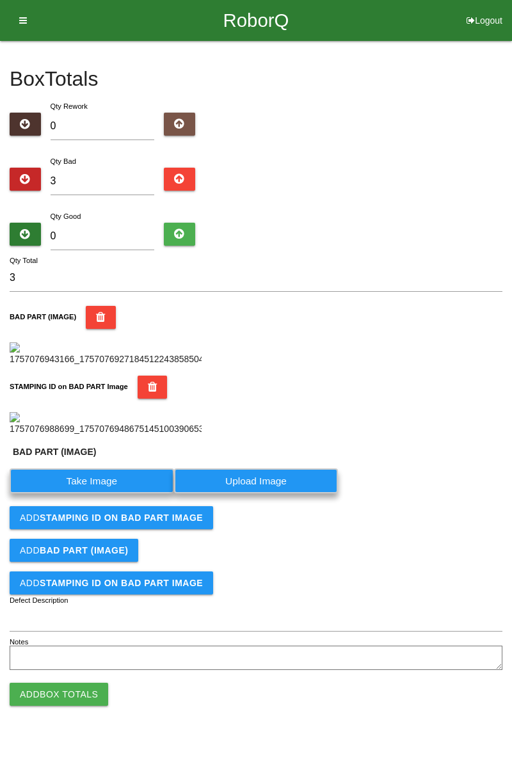
click at [115, 493] on label "Take Image" at bounding box center [92, 480] width 164 height 25
click at [0, 0] on \(IMAGE\) "Take Image" at bounding box center [0, 0] width 0 height 0
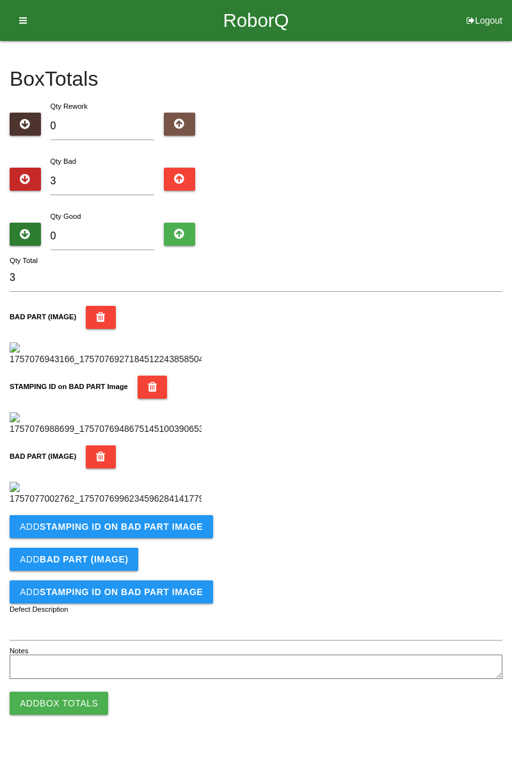
scroll to position [491, 0]
click at [157, 532] on b "STAMPING ID on BAD PART Image" at bounding box center [121, 526] width 163 height 10
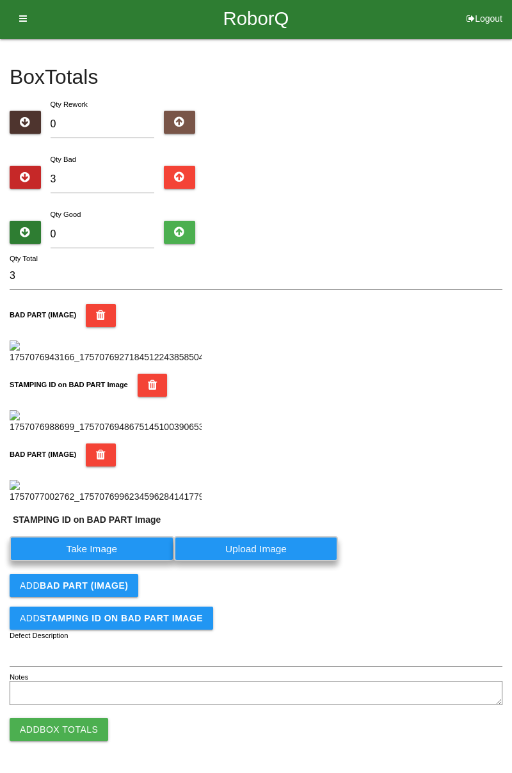
click at [132, 561] on label "Take Image" at bounding box center [92, 548] width 164 height 25
click at [0, 0] on PART "Take Image" at bounding box center [0, 0] width 0 height 0
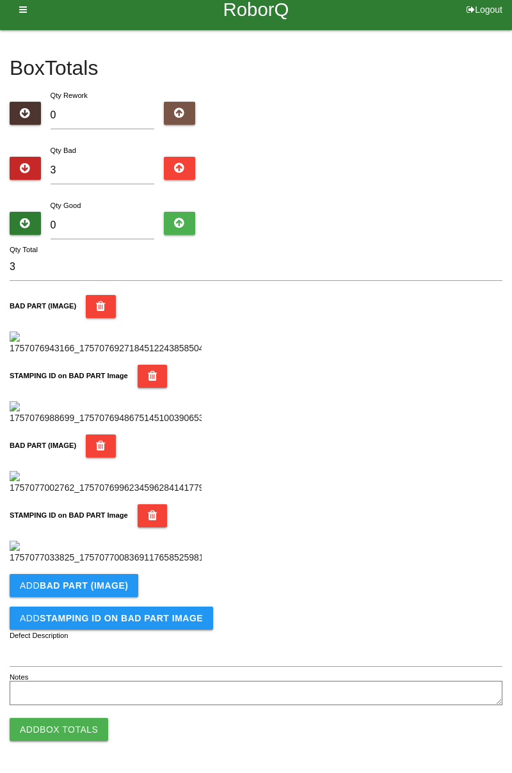
scroll to position [701, 0]
click at [114, 587] on b "BAD PART (IMAGE)" at bounding box center [84, 585] width 88 height 10
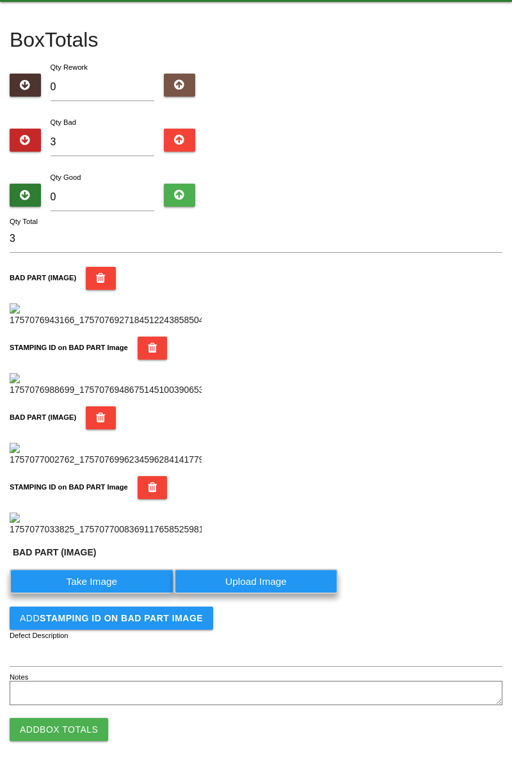
click at [98, 594] on label "Take Image" at bounding box center [92, 581] width 164 height 25
click at [0, 0] on \(IMAGE\) "Take Image" at bounding box center [0, 0] width 0 height 0
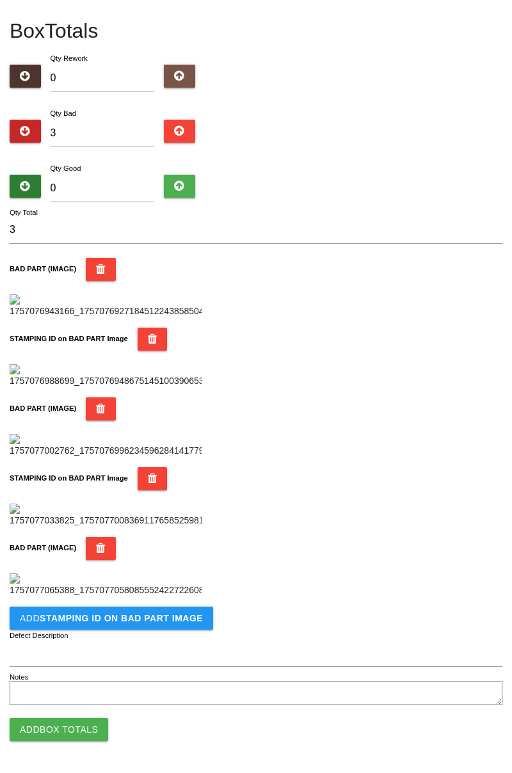
scroll to position [911, 0]
click at [163, 618] on b "STAMPING ID on BAD PART Image" at bounding box center [121, 618] width 163 height 10
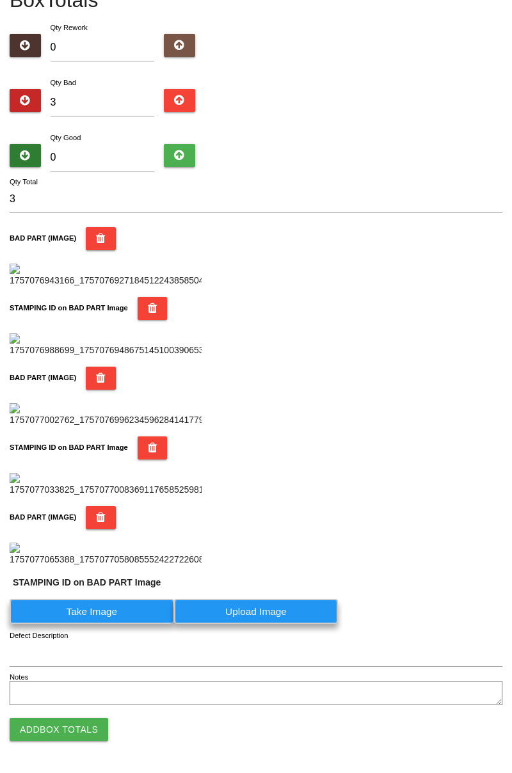
click at [104, 624] on label "Take Image" at bounding box center [92, 611] width 164 height 25
click at [0, 0] on PART "Take Image" at bounding box center [0, 0] width 0 height 0
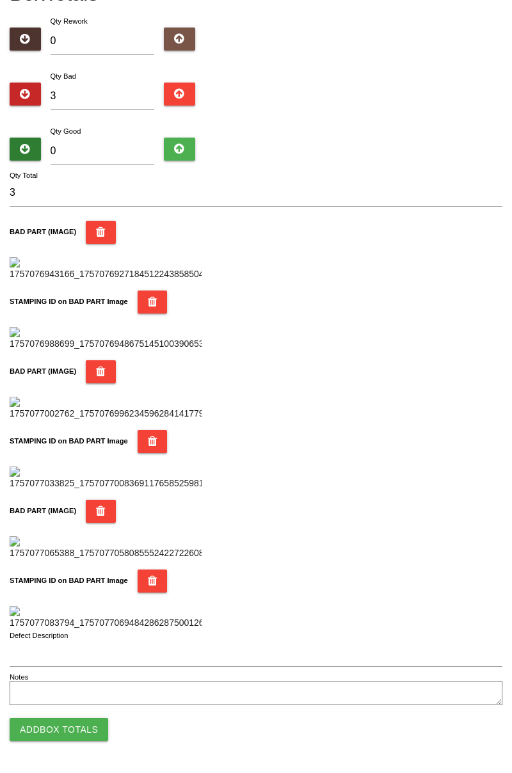
scroll to position [0, 0]
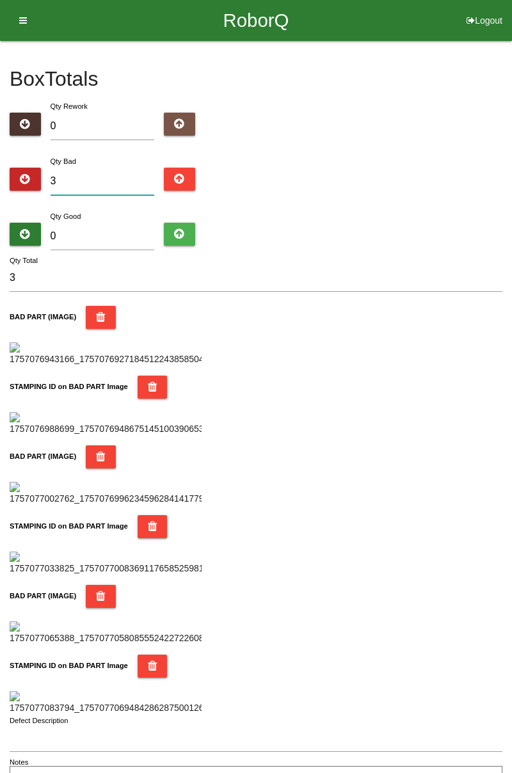
click at [107, 170] on input "3" at bounding box center [103, 182] width 104 height 28
type input "0"
type input "5"
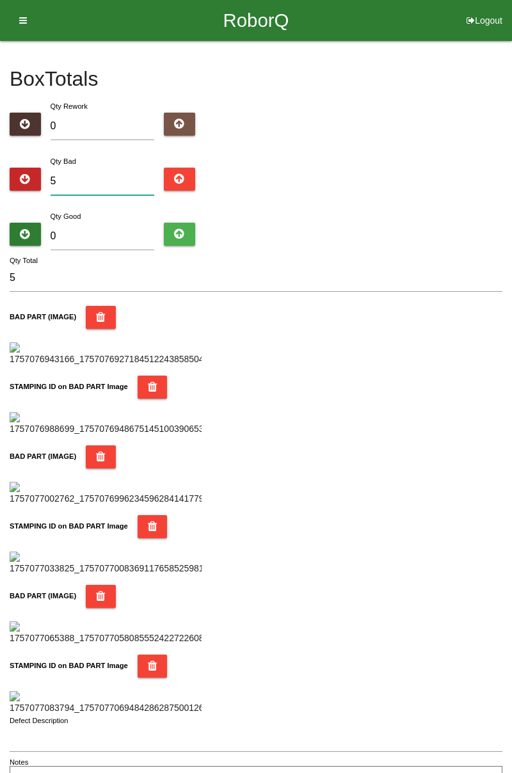
type input "5"
click at [122, 231] on input "0" at bounding box center [103, 237] width 104 height 28
type input "7"
type input "12"
type input "79"
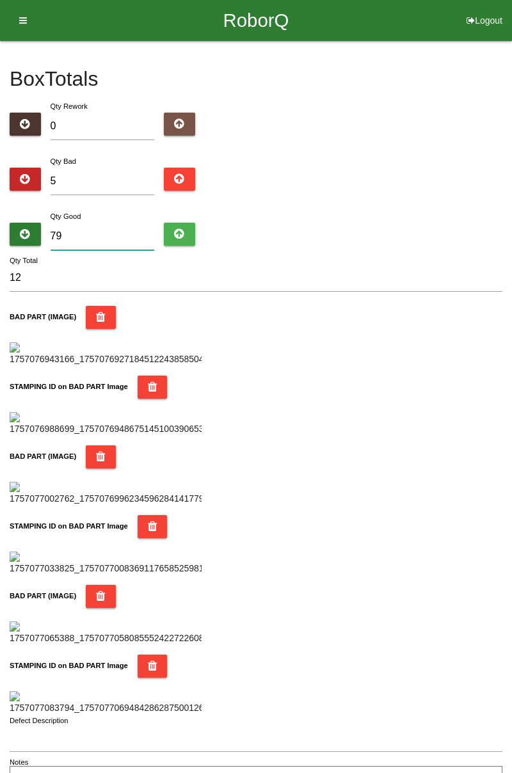
type input "84"
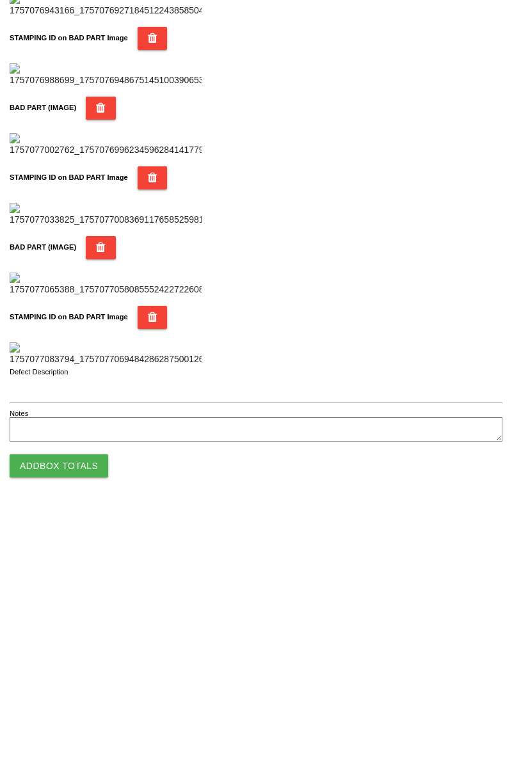
type input "79"
click at [88, 728] on button "Add Box Totals" at bounding box center [59, 729] width 99 height 23
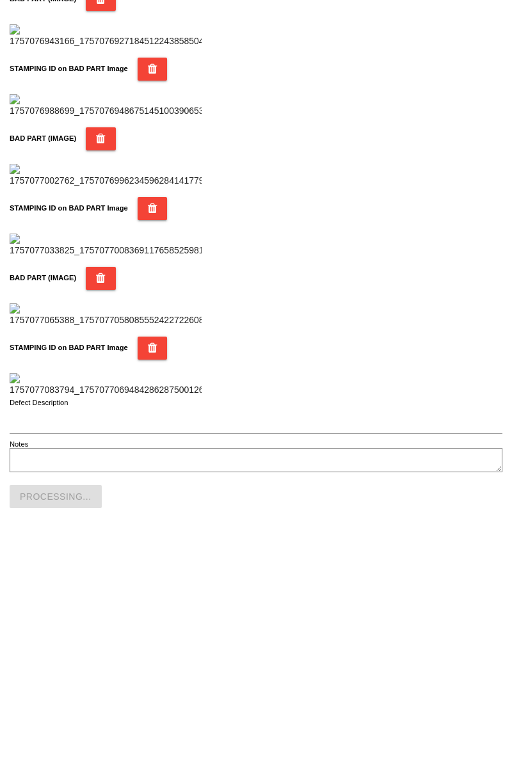
scroll to position [1121, 0]
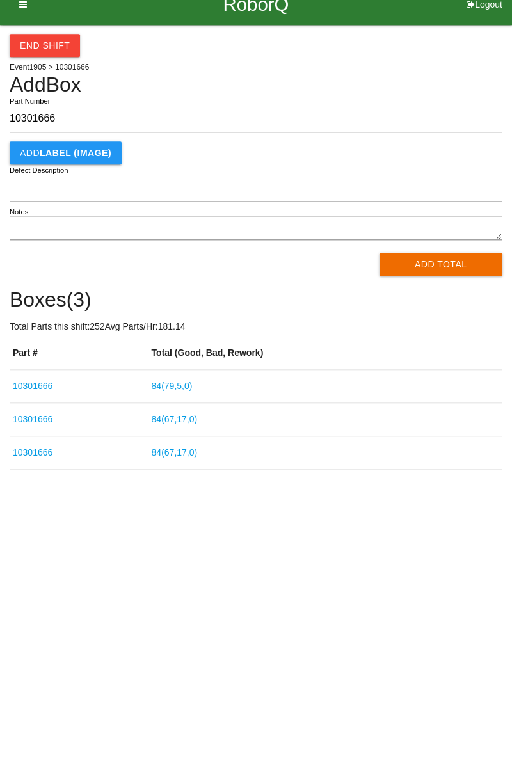
type input "10301666"
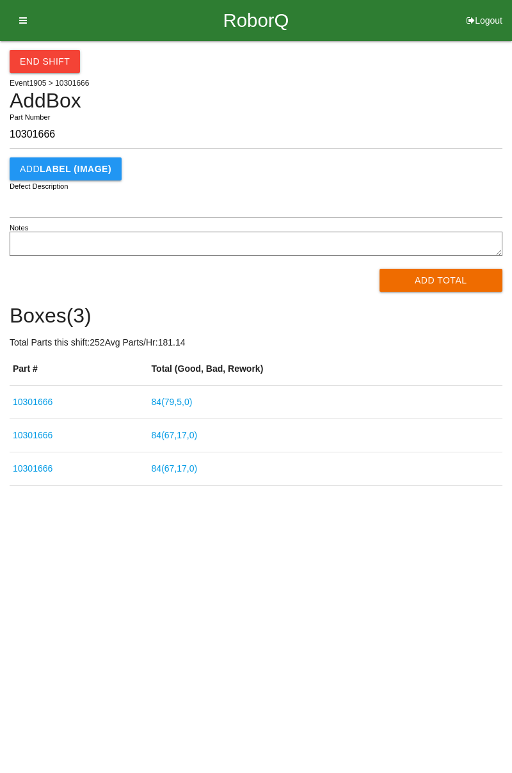
click at [447, 276] on button "Add Total" at bounding box center [440, 280] width 123 height 23
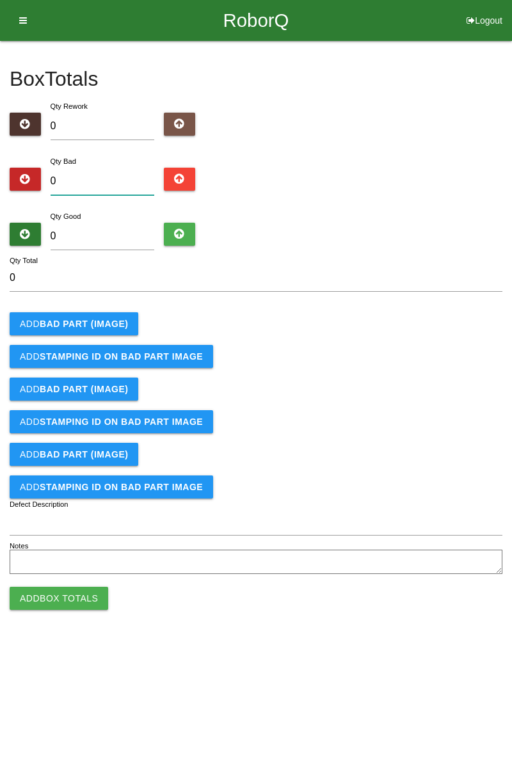
click at [138, 181] on input "0" at bounding box center [103, 182] width 104 height 28
type input "8"
click at [104, 313] on button "Add BAD PART (IMAGE)" at bounding box center [74, 323] width 129 height 23
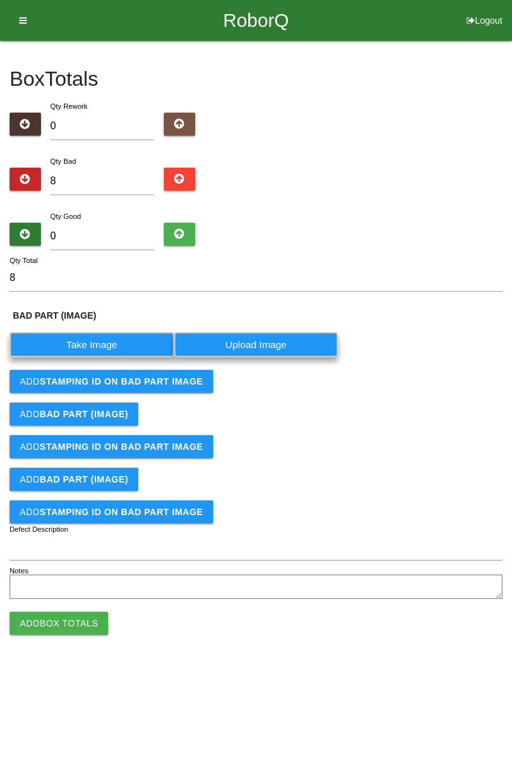
click at [107, 346] on label "Take Image" at bounding box center [92, 344] width 164 height 25
click at [0, 0] on \(IMAGE\) "Take Image" at bounding box center [0, 0] width 0 height 0
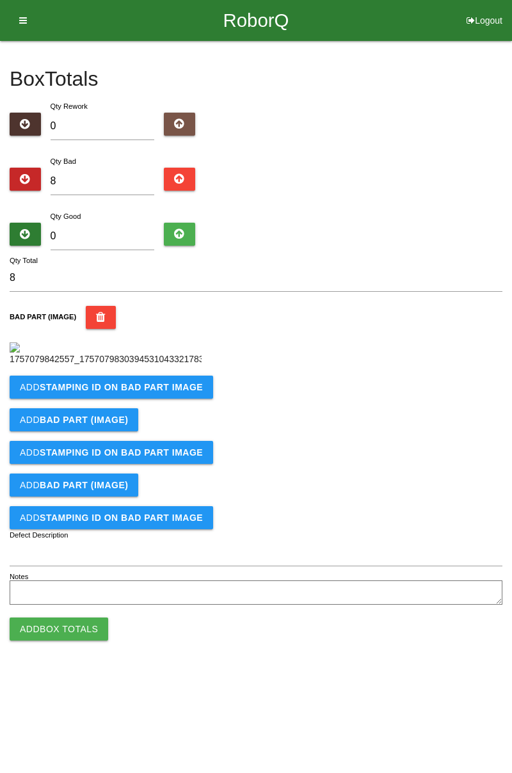
click at [177, 392] on b "STAMPING ID on BAD PART Image" at bounding box center [121, 387] width 163 height 10
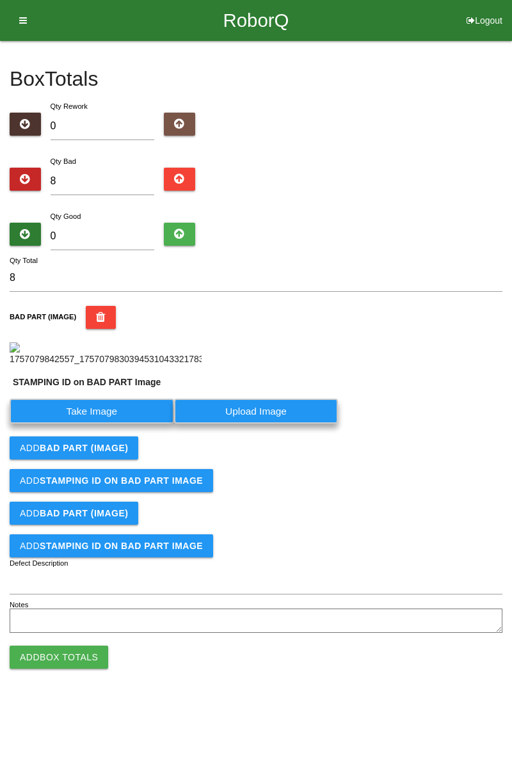
click at [123, 424] on label "Take Image" at bounding box center [92, 411] width 164 height 25
click at [0, 0] on PART "Take Image" at bounding box center [0, 0] width 0 height 0
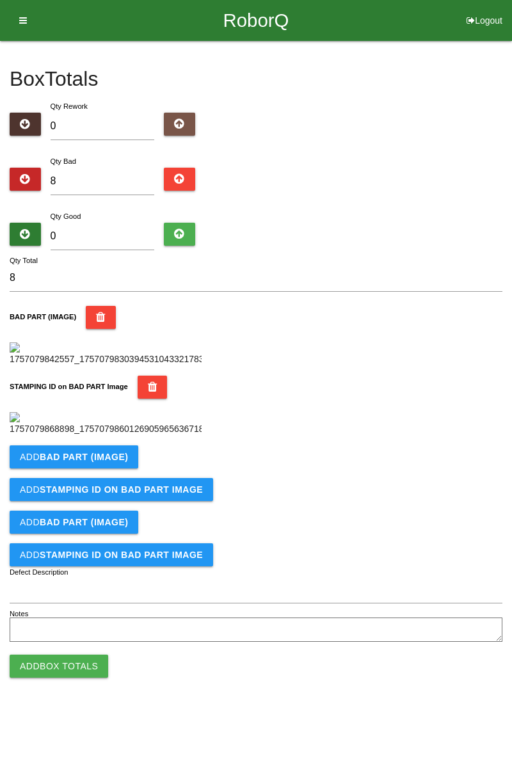
scroll to position [282, 0]
click at [115, 462] on b "BAD PART (IMAGE)" at bounding box center [84, 457] width 88 height 10
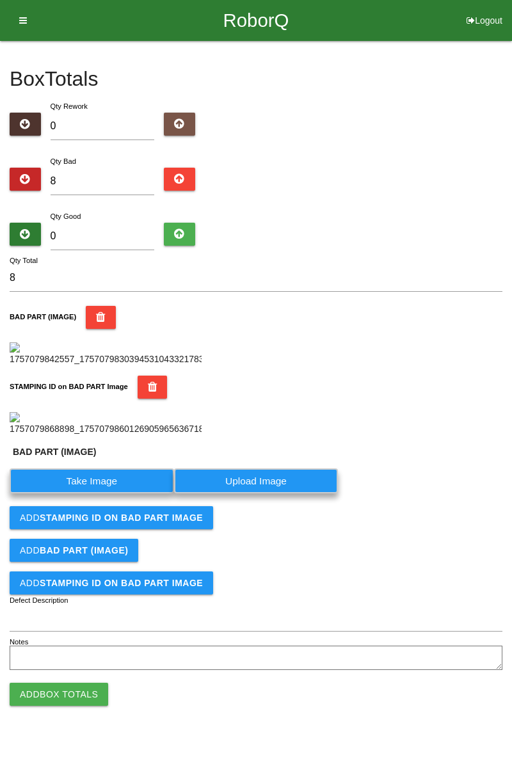
click at [107, 493] on label "Take Image" at bounding box center [92, 480] width 164 height 25
click at [0, 0] on \(IMAGE\) "Take Image" at bounding box center [0, 0] width 0 height 0
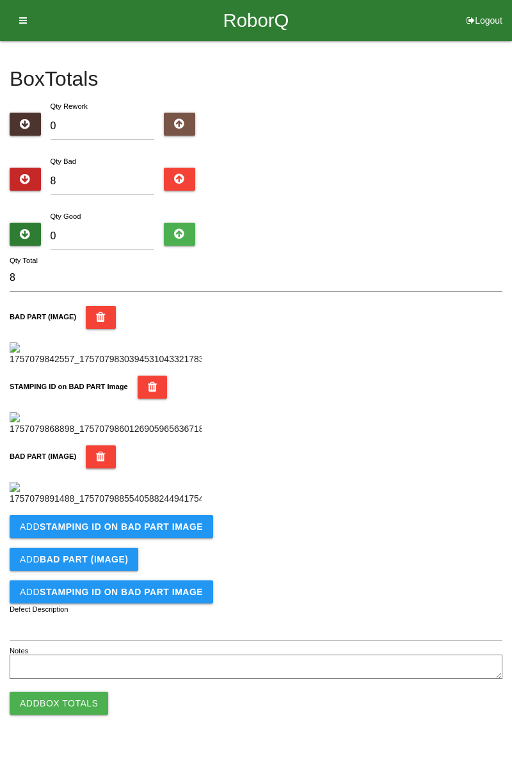
scroll to position [491, 0]
click at [139, 532] on b "STAMPING ID on BAD PART Image" at bounding box center [121, 526] width 163 height 10
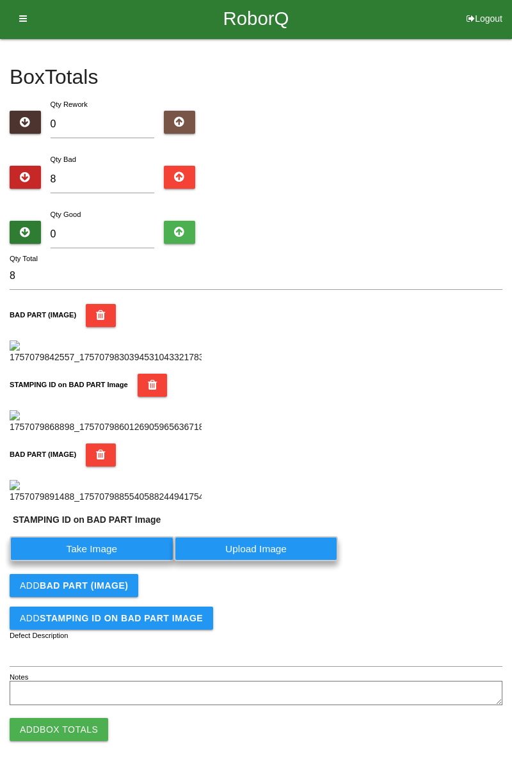
click at [107, 561] on label "Take Image" at bounding box center [92, 548] width 164 height 25
click at [0, 0] on PART "Take Image" at bounding box center [0, 0] width 0 height 0
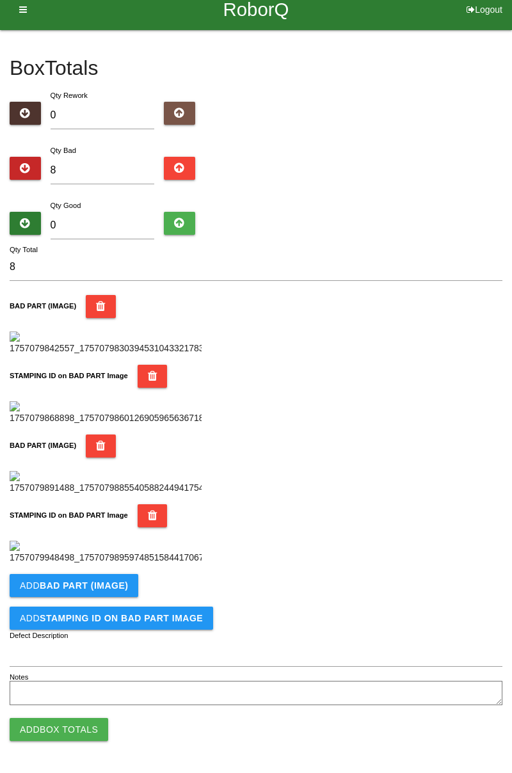
scroll to position [701, 0]
click at [116, 591] on button "Add BAD PART (IMAGE)" at bounding box center [74, 585] width 129 height 23
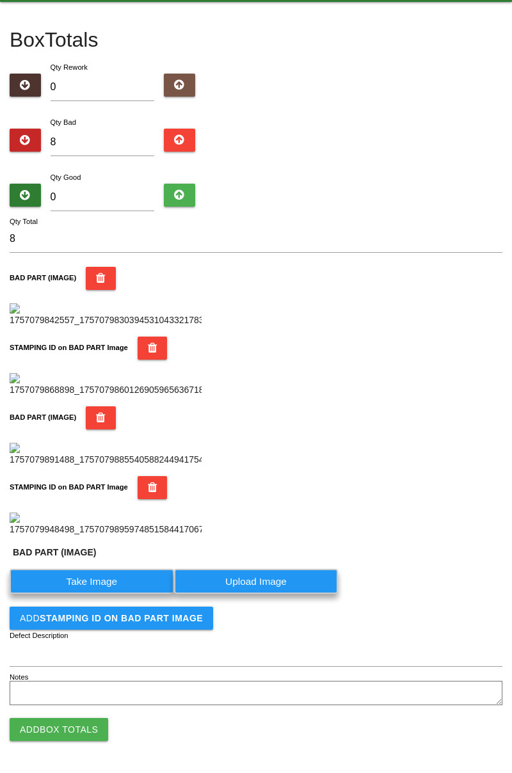
click at [112, 594] on label "Take Image" at bounding box center [92, 581] width 164 height 25
click at [0, 0] on \(IMAGE\) "Take Image" at bounding box center [0, 0] width 0 height 0
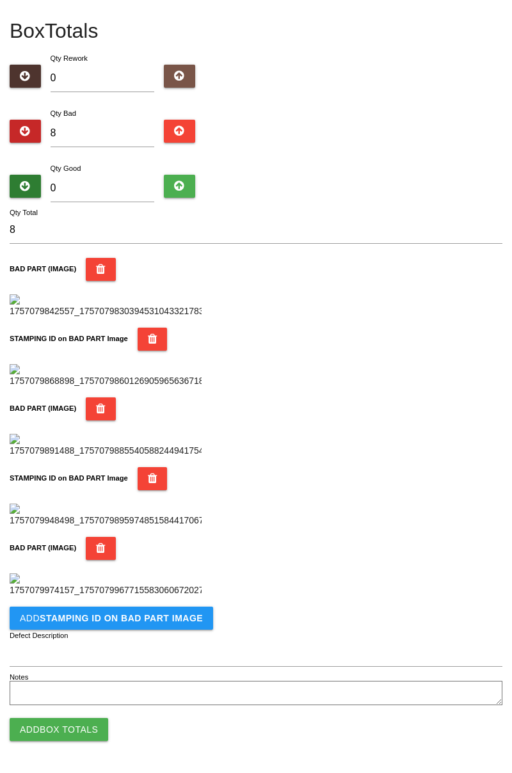
scroll to position [911, 0]
click at [166, 627] on button "Add STAMPING ID on BAD PART Image" at bounding box center [111, 618] width 203 height 23
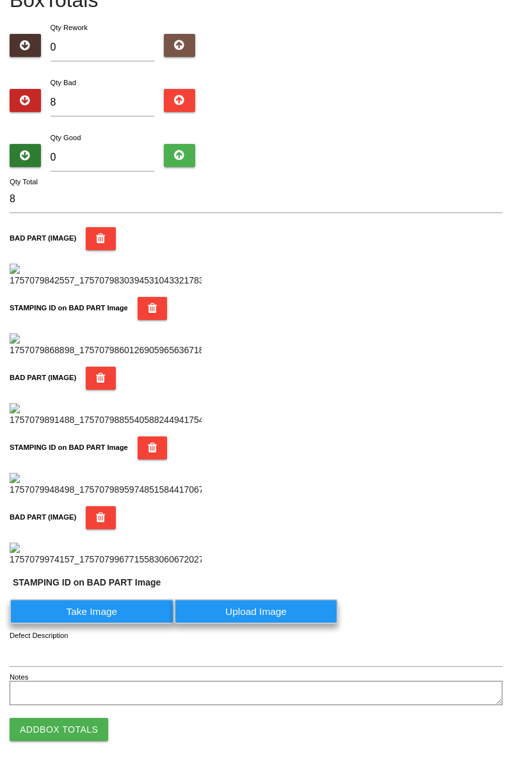
click at [143, 624] on label "Take Image" at bounding box center [92, 611] width 164 height 25
click at [0, 0] on PART "Take Image" at bounding box center [0, 0] width 0 height 0
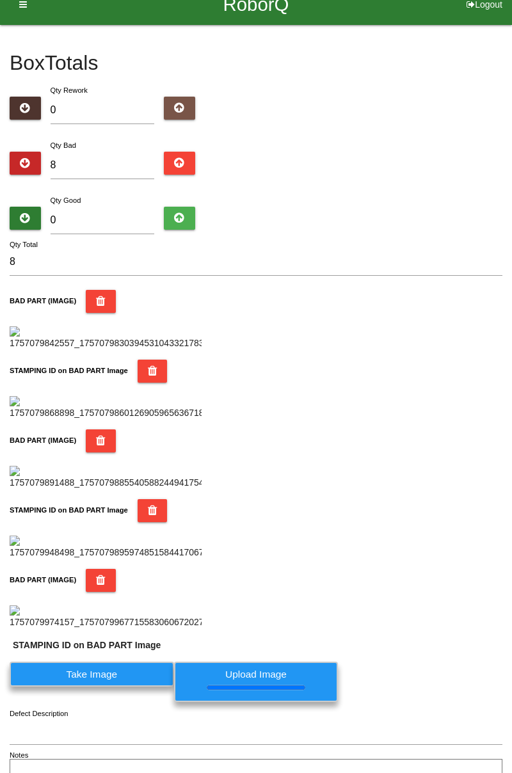
scroll to position [0, 0]
